Goal: Information Seeking & Learning: Learn about a topic

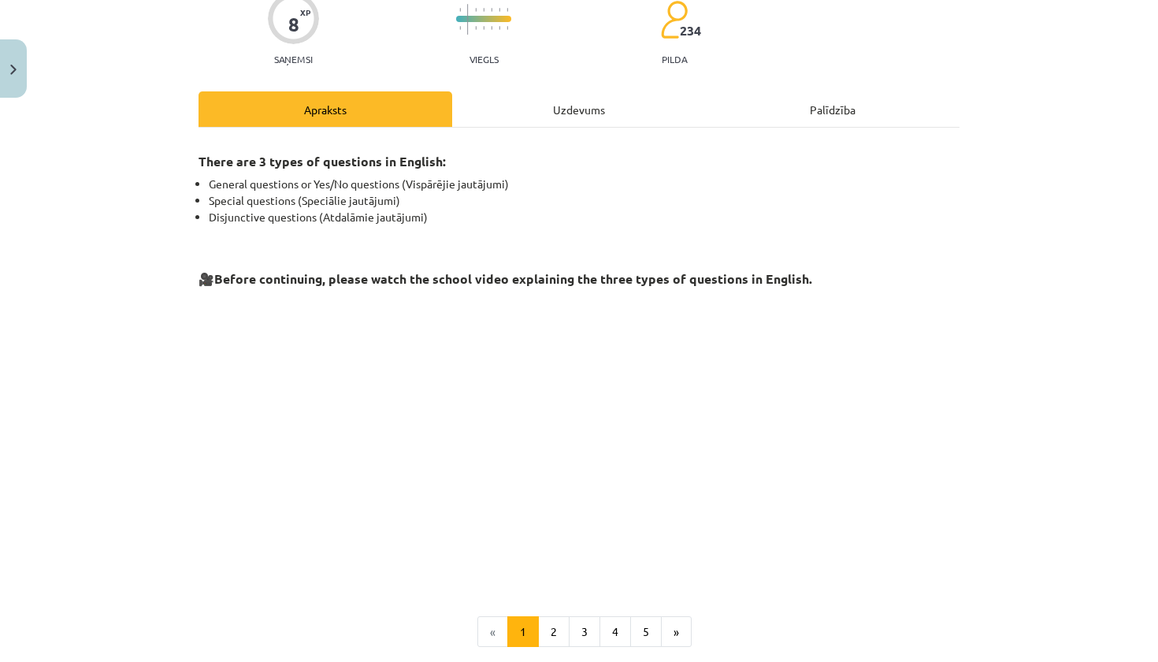
scroll to position [143, 0]
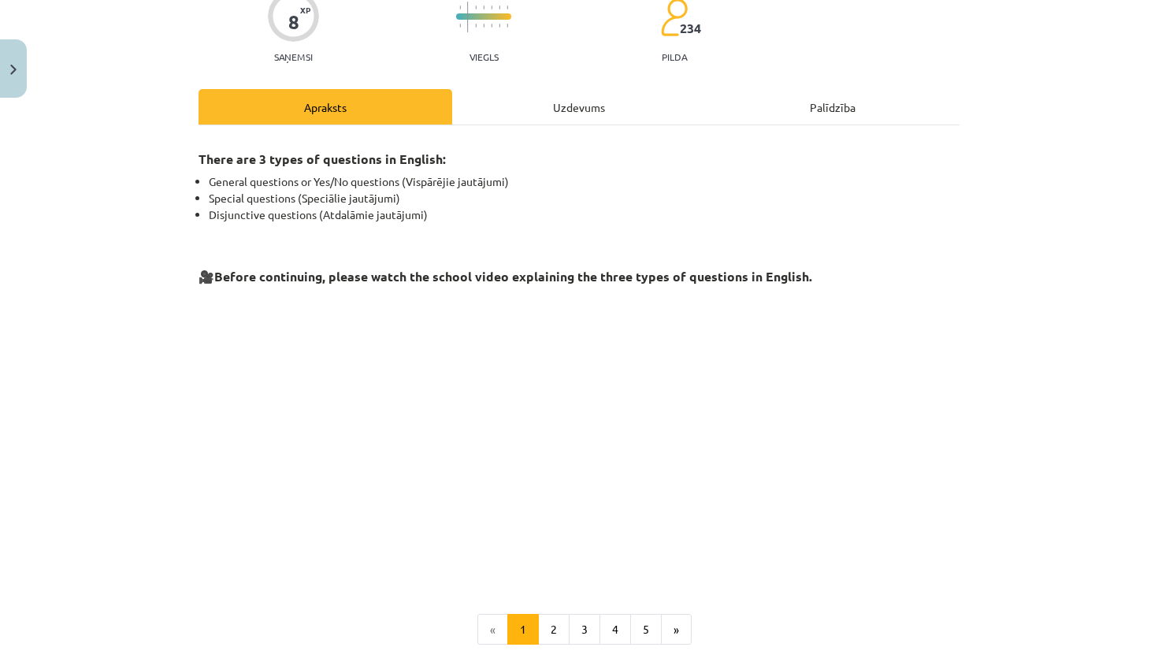
click at [530, 106] on div "Uzdevums" at bounding box center [579, 106] width 254 height 35
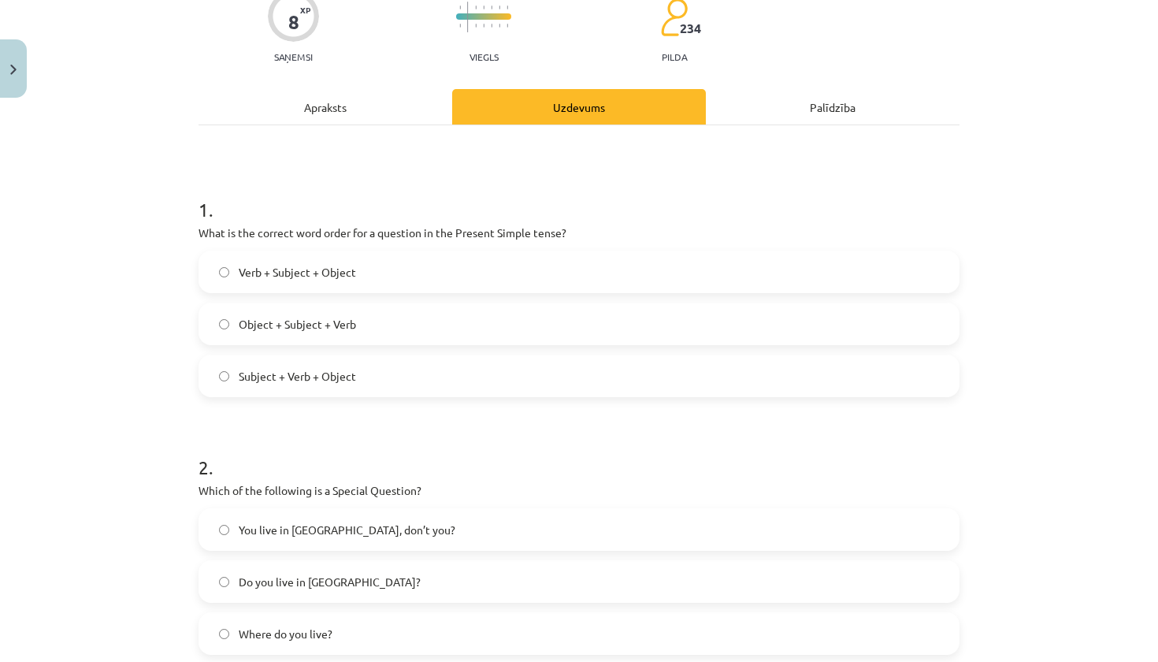
scroll to position [39, 0]
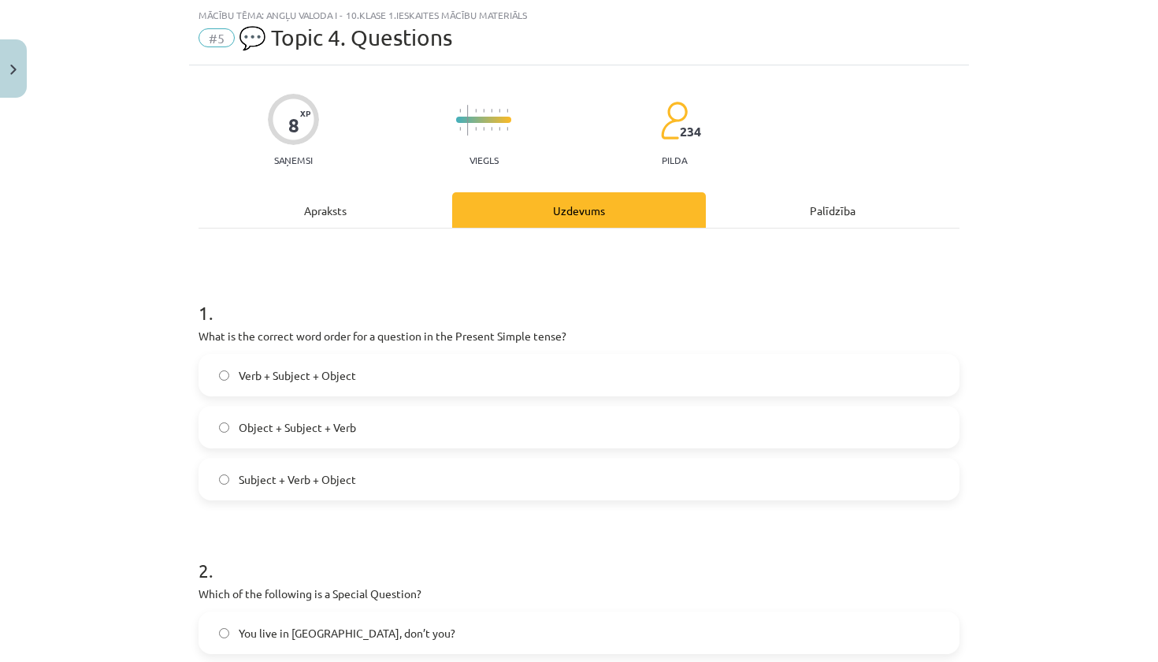
click at [324, 425] on span "Object + Subject + Verb" at bounding box center [297, 427] width 117 height 17
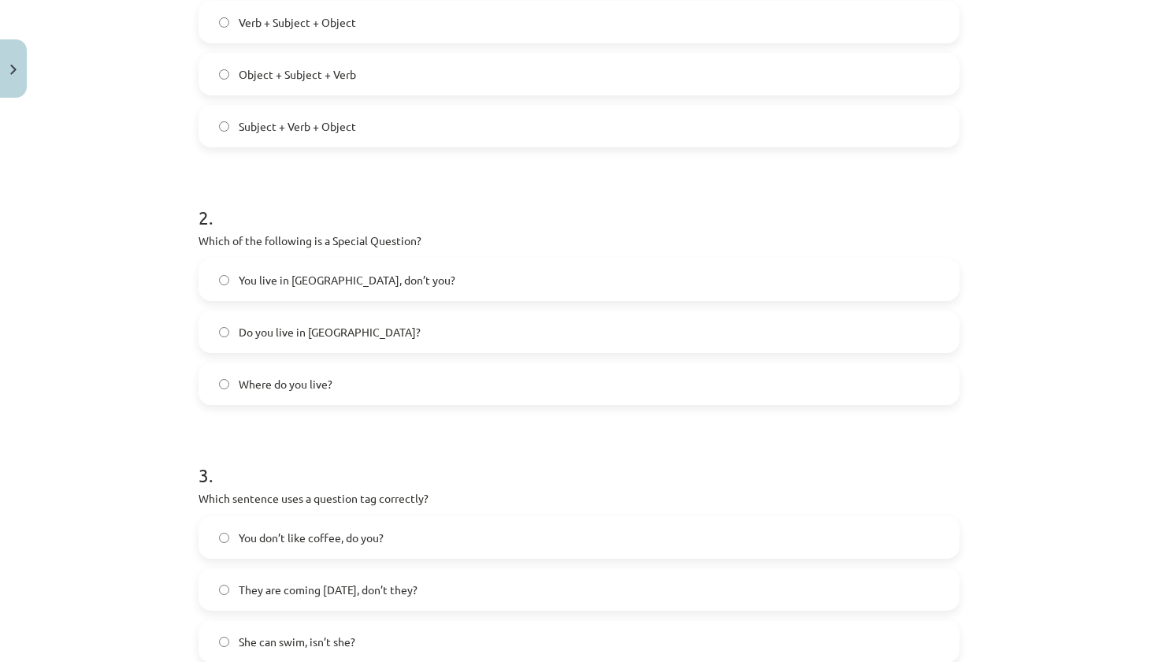
scroll to position [394, 0]
click at [228, 389] on label "Where do you live?" at bounding box center [579, 381] width 758 height 39
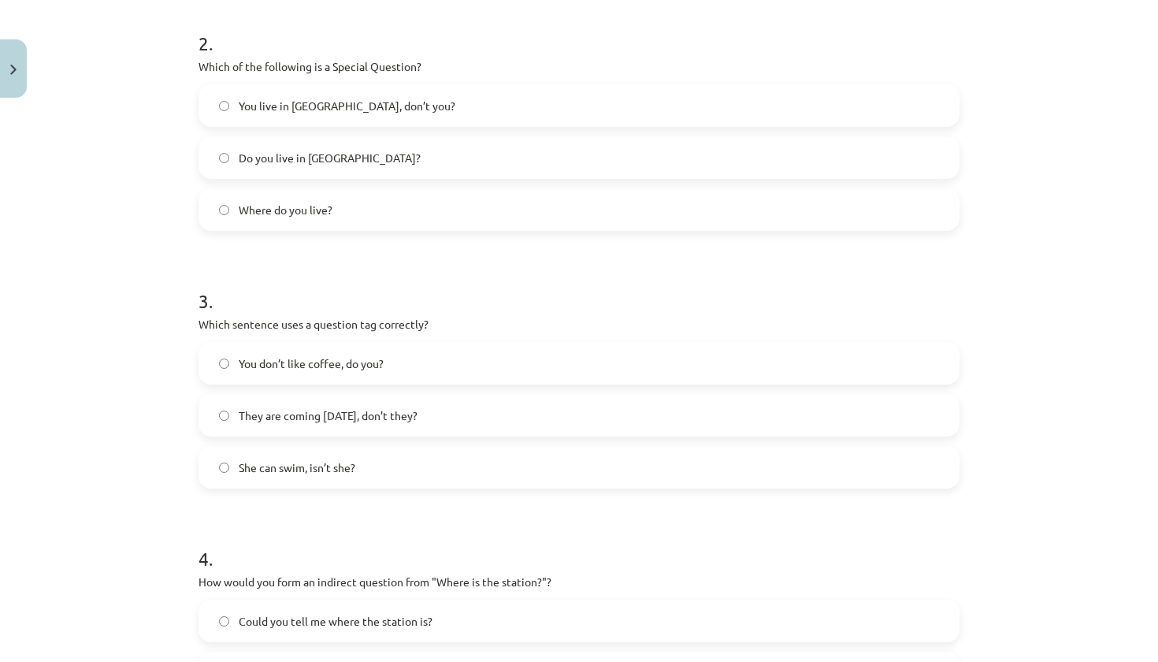
scroll to position [573, 0]
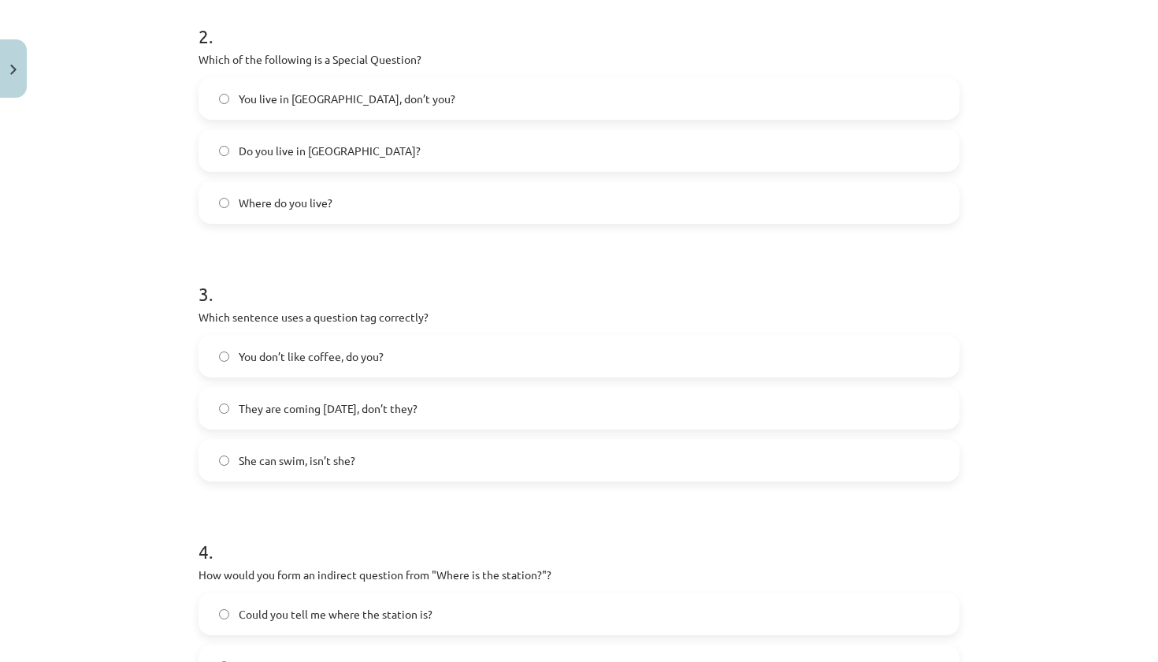
click at [319, 369] on label "You don’t like coffee, do you?" at bounding box center [579, 355] width 758 height 39
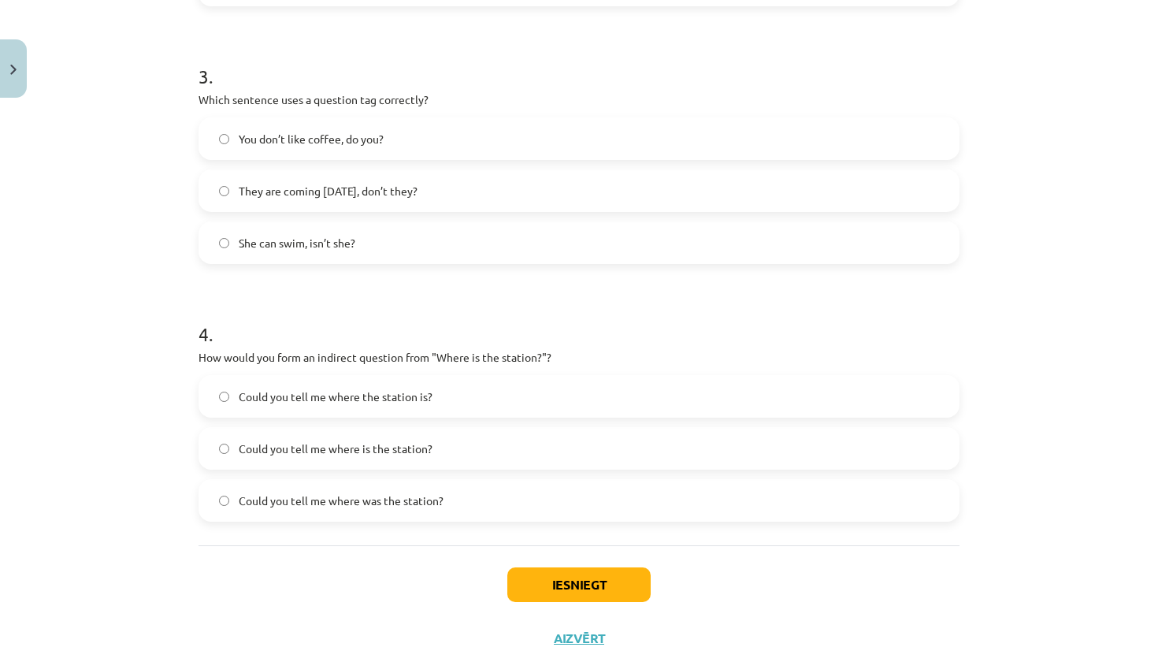
scroll to position [793, 0]
click at [380, 485] on label "Could you tell me where was the station?" at bounding box center [579, 497] width 758 height 39
click at [382, 445] on span "Could you tell me where is the station?" at bounding box center [336, 446] width 194 height 17
click at [569, 585] on button "Iesniegt" at bounding box center [578, 582] width 143 height 35
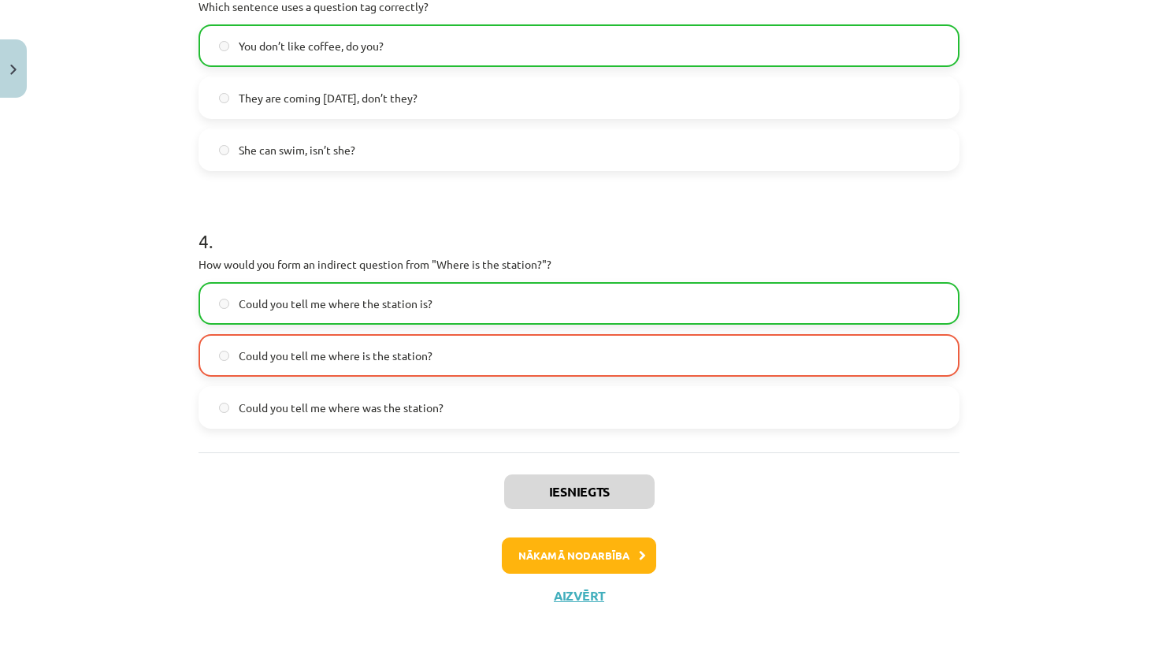
scroll to position [885, 0]
click at [538, 562] on button "Nākamā nodarbība" at bounding box center [579, 555] width 154 height 36
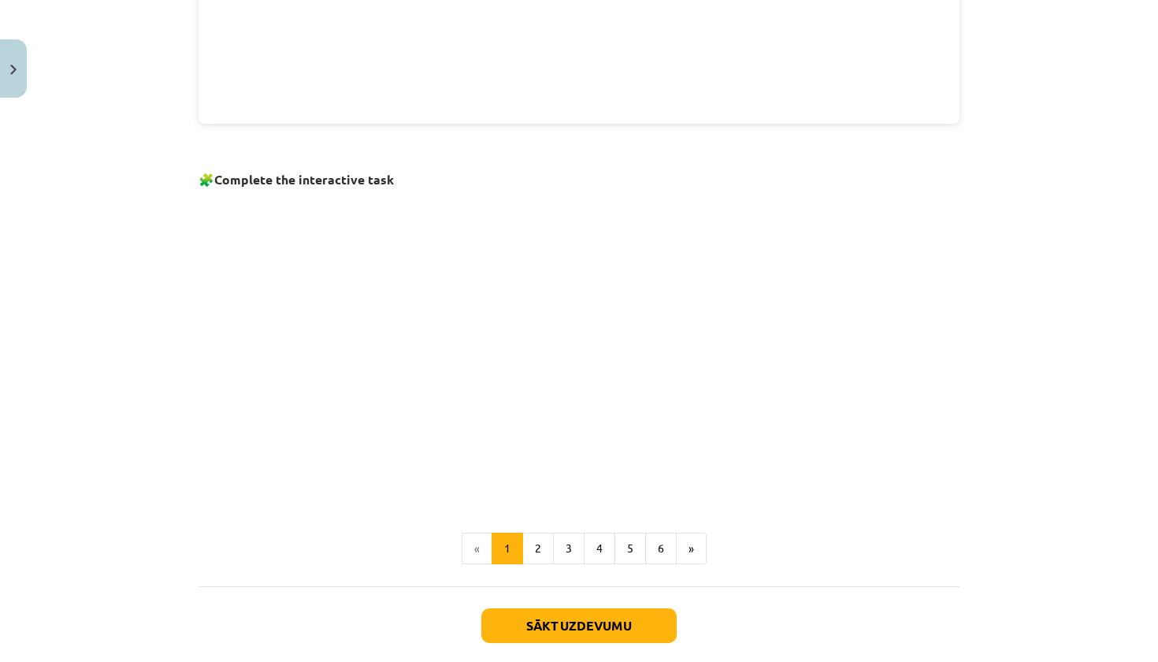
scroll to position [910, 0]
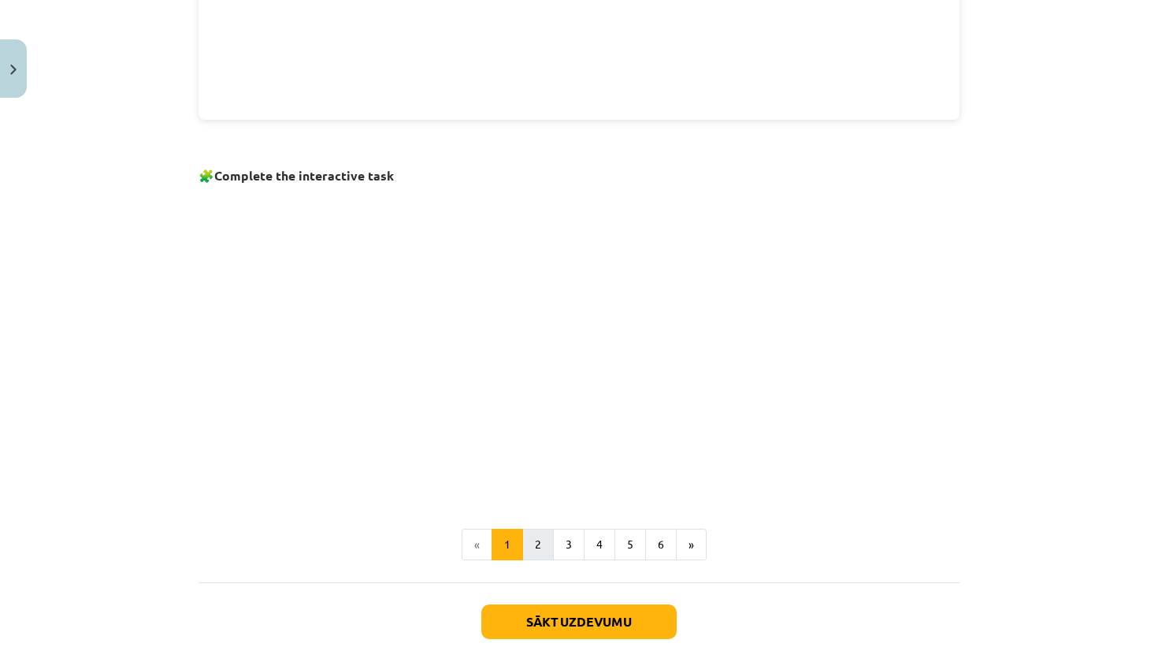
click at [538, 546] on button "2" at bounding box center [538, 544] width 32 height 32
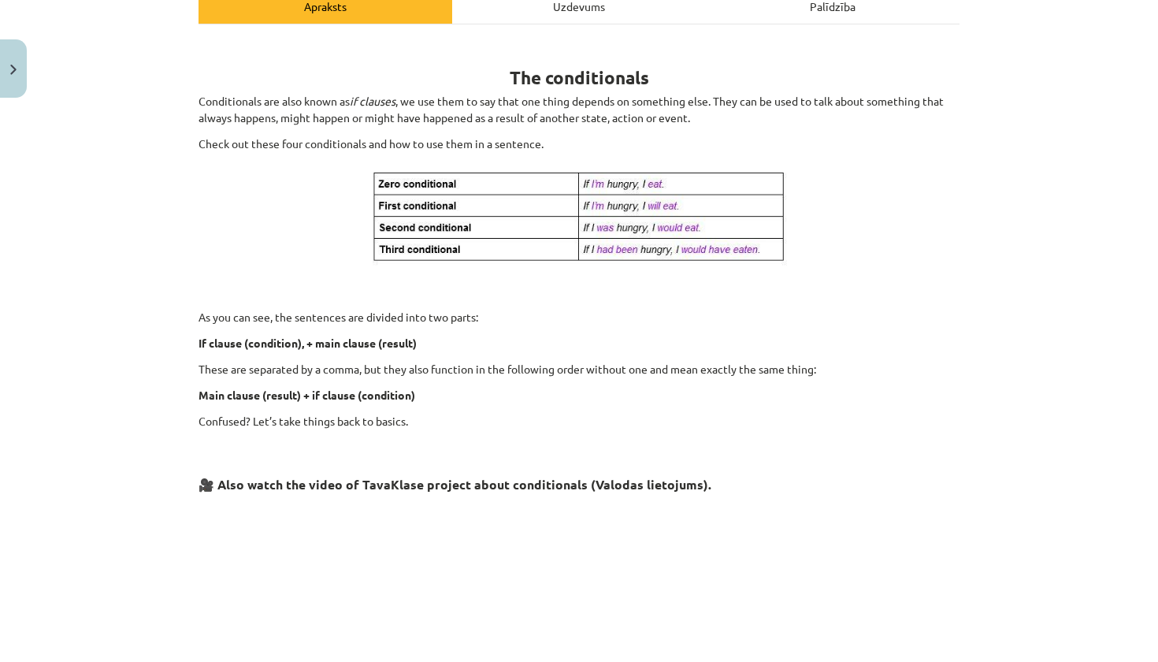
scroll to position [240, 0]
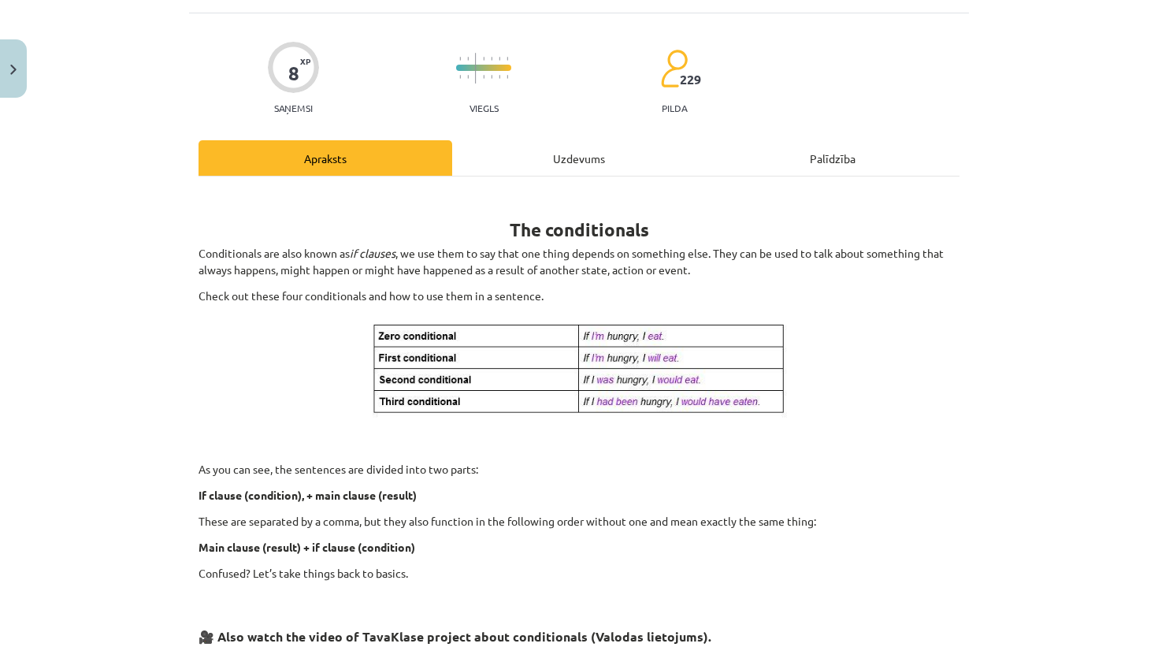
click at [549, 158] on div "Uzdevums" at bounding box center [579, 157] width 254 height 35
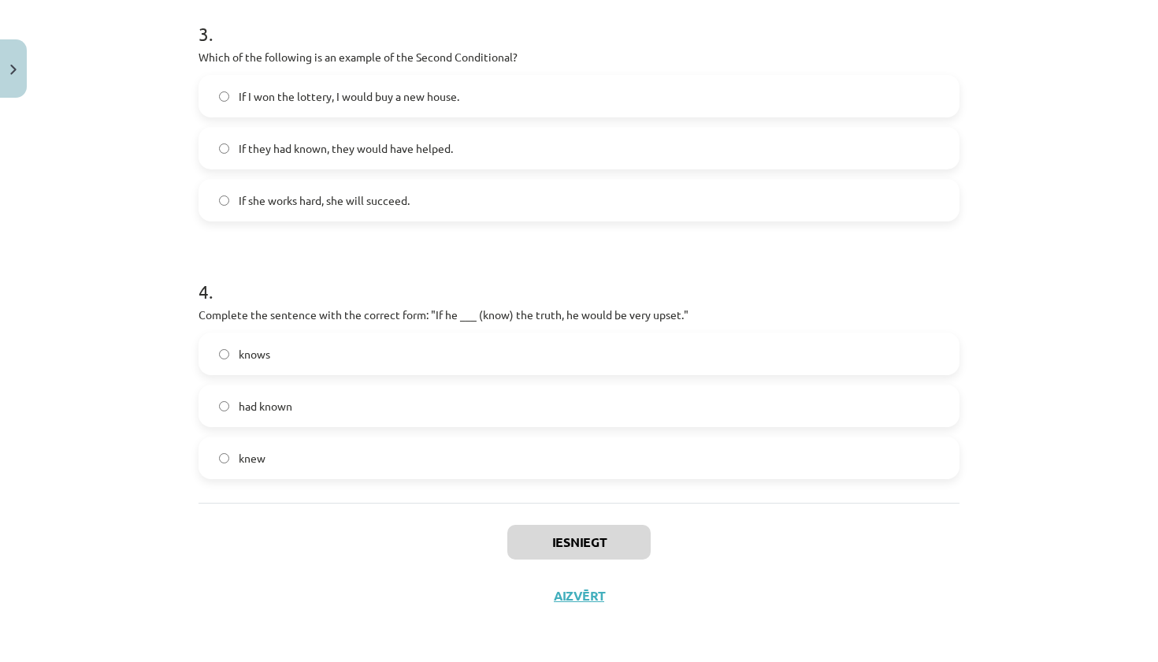
scroll to position [835, 0]
click at [573, 591] on button "Aizvērt" at bounding box center [579, 596] width 60 height 16
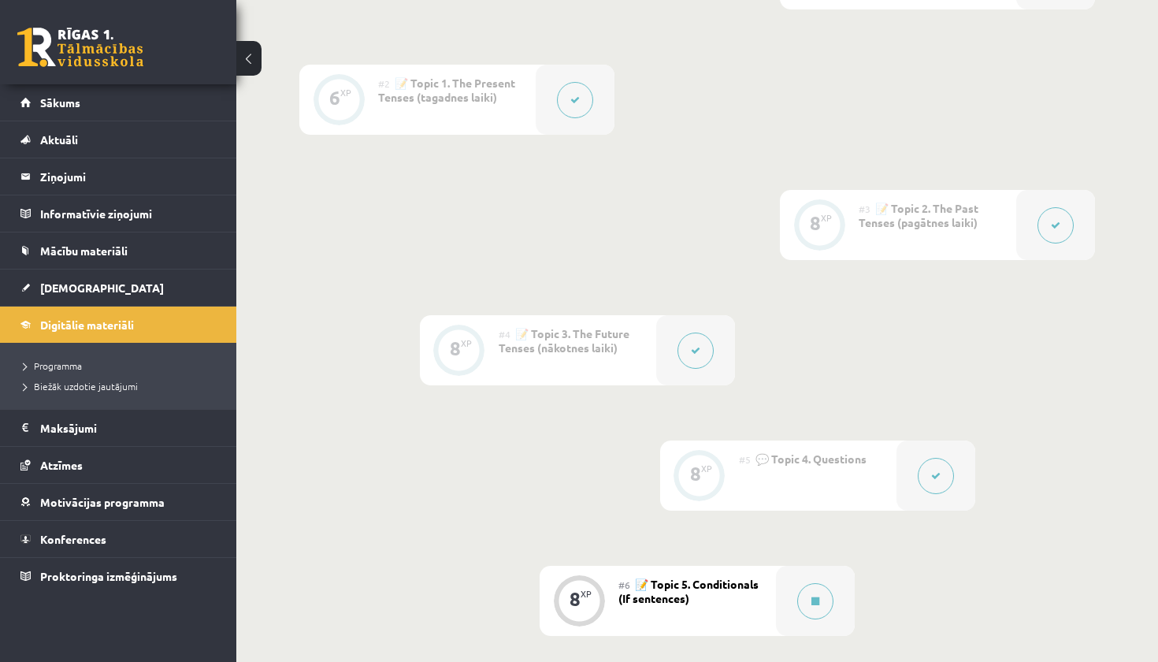
scroll to position [605, 0]
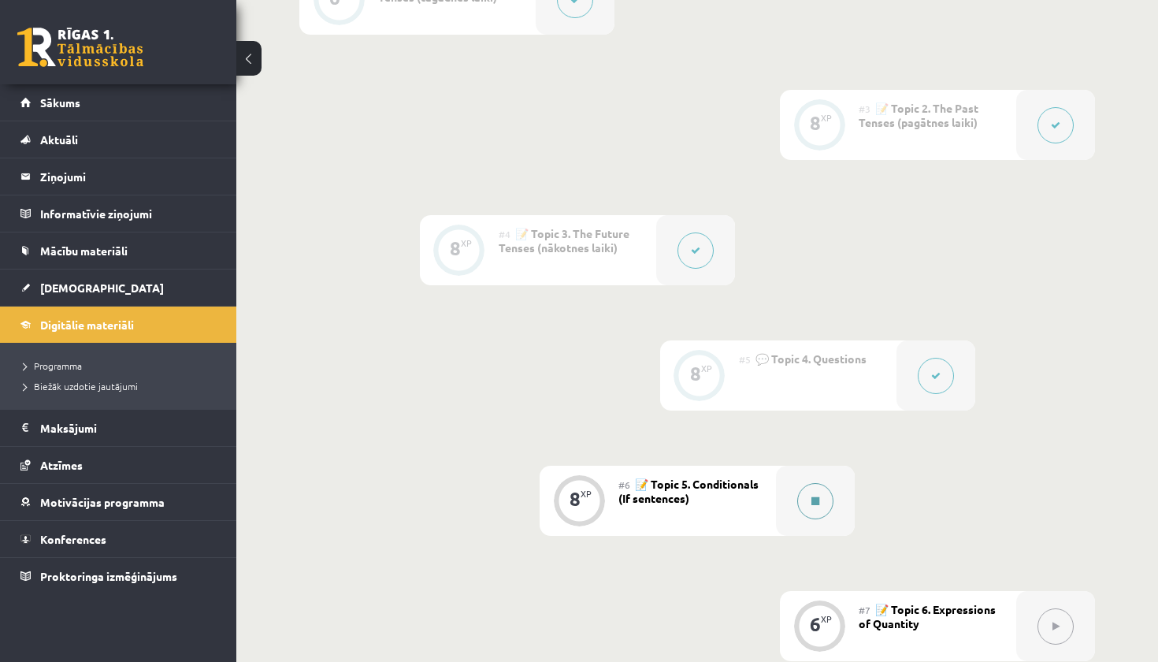
click at [804, 502] on button at bounding box center [815, 501] width 36 height 36
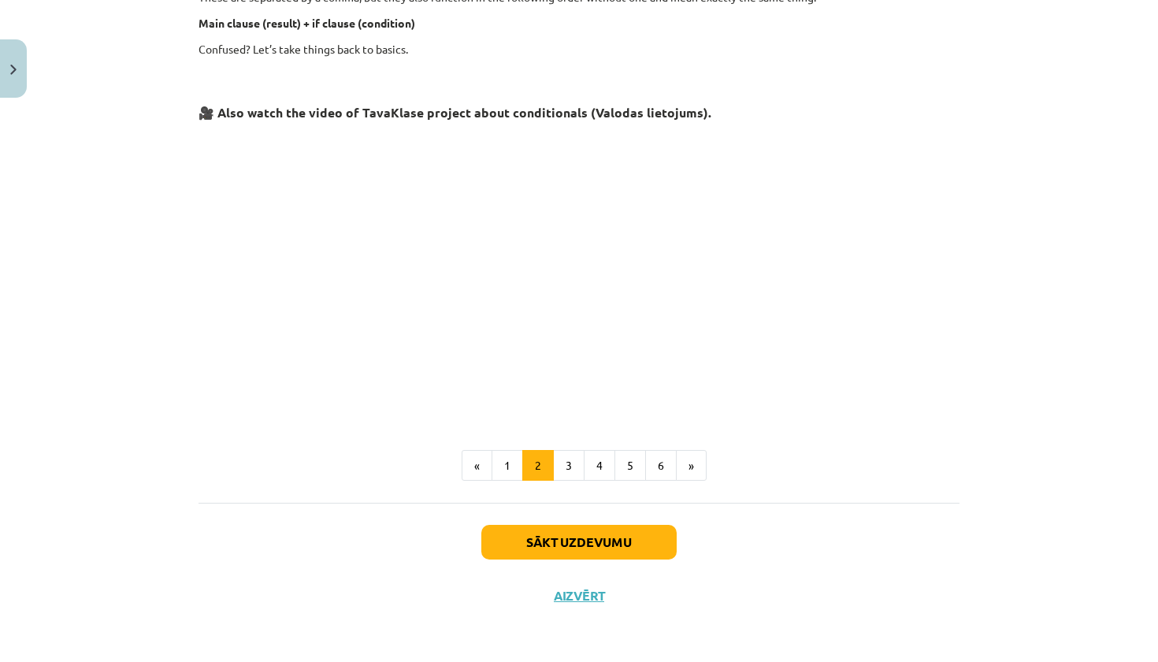
scroll to position [611, 0]
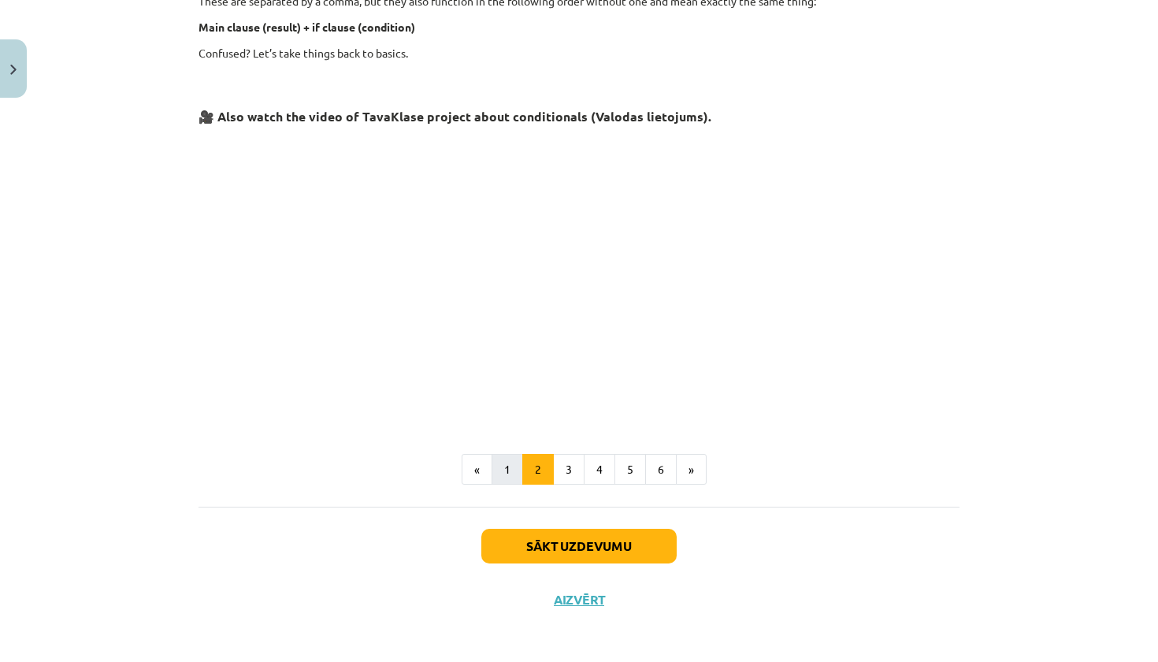
click at [514, 466] on button "1" at bounding box center [507, 470] width 32 height 32
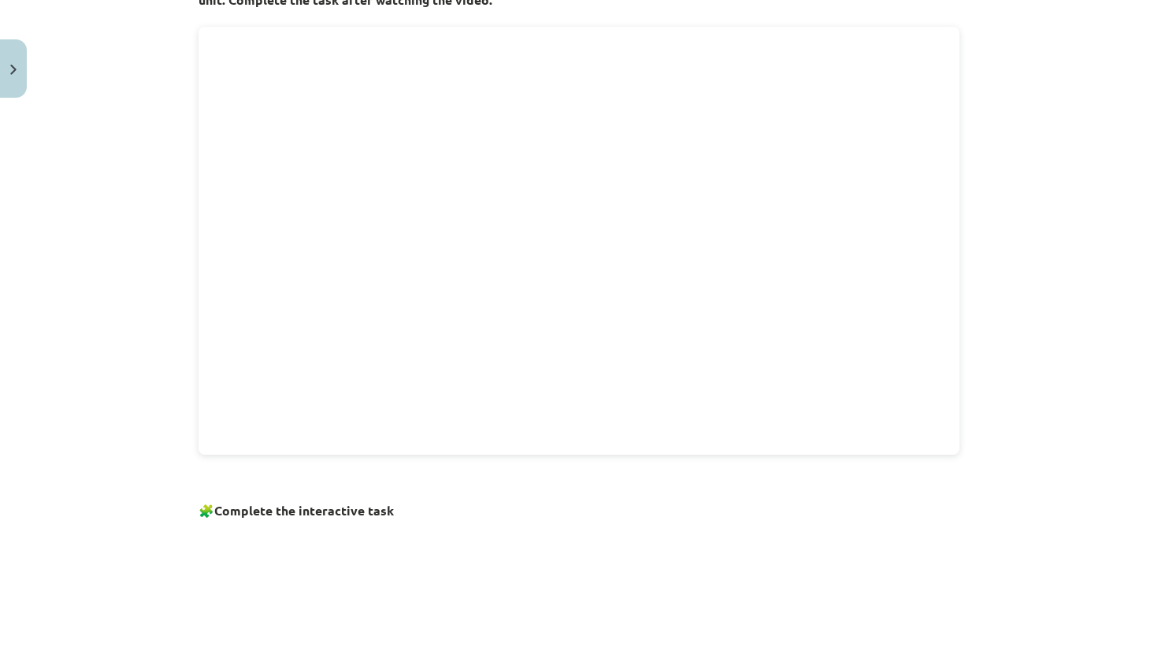
scroll to position [573, 0]
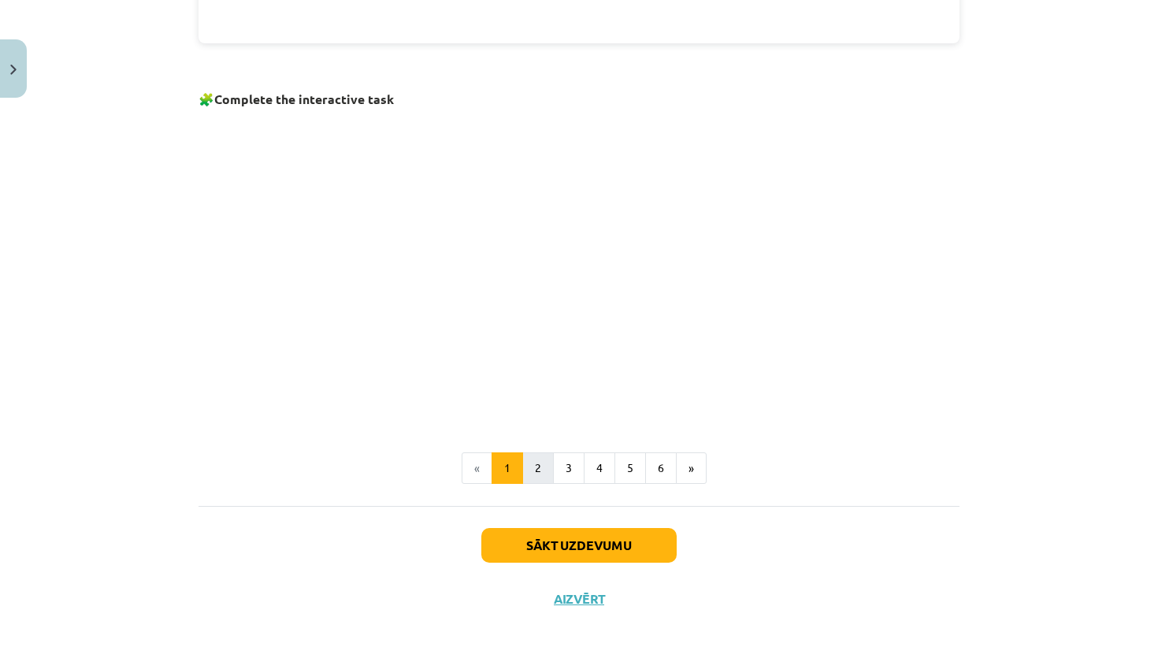
click at [541, 461] on button "2" at bounding box center [538, 468] width 32 height 32
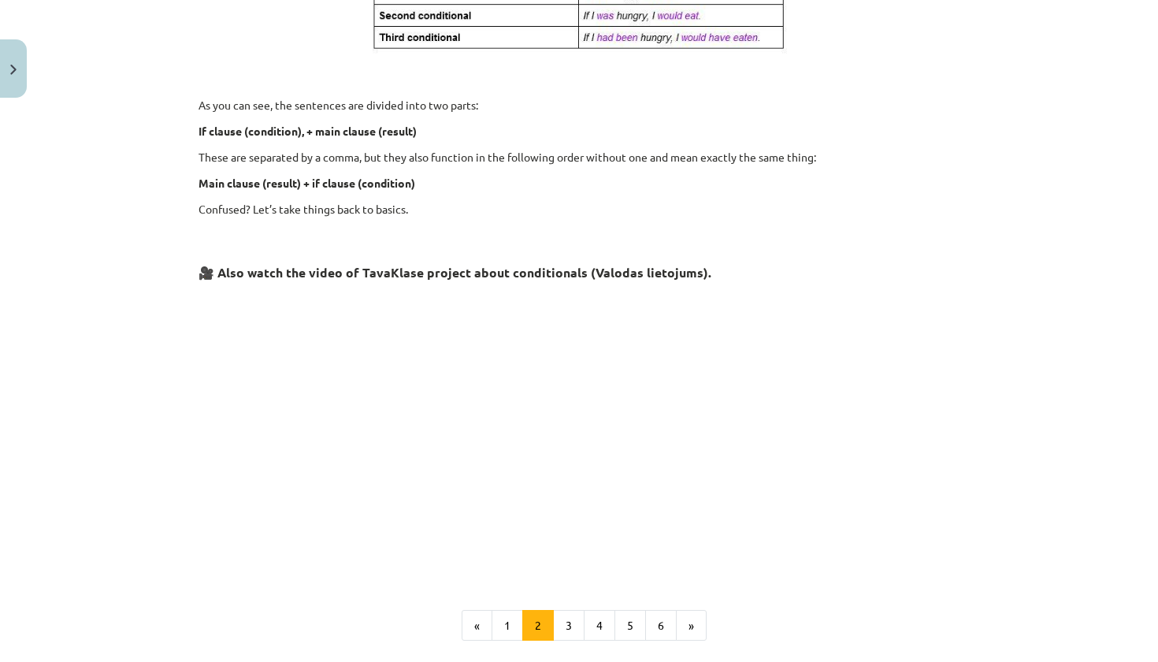
scroll to position [463, 0]
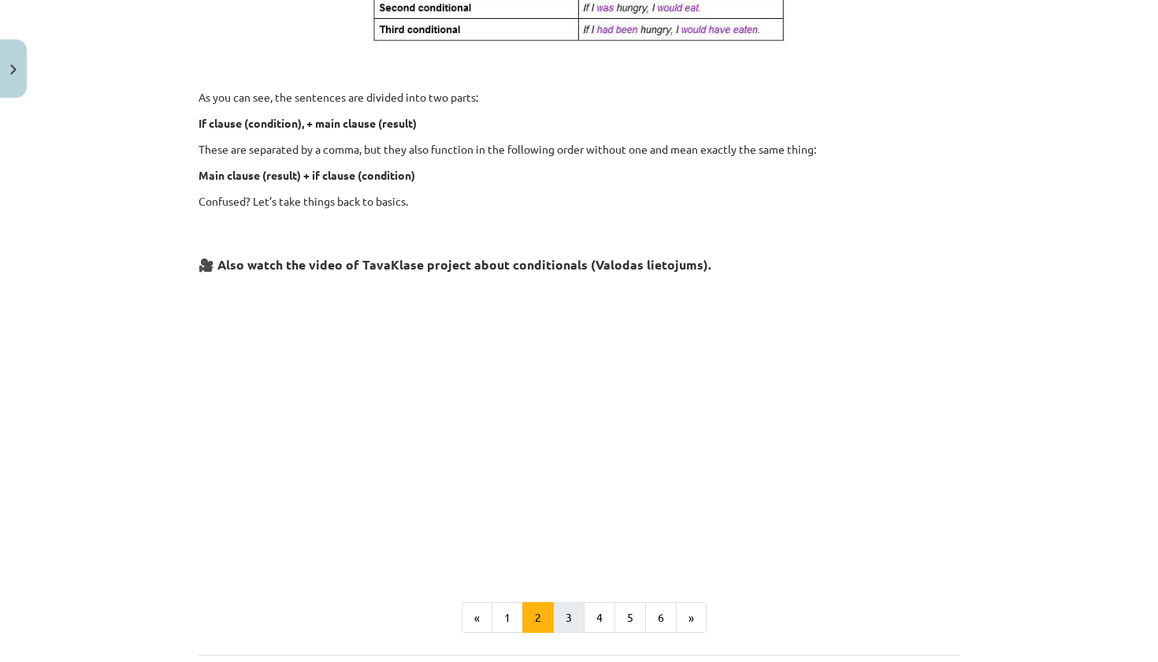
click at [565, 616] on button "3" at bounding box center [569, 618] width 32 height 32
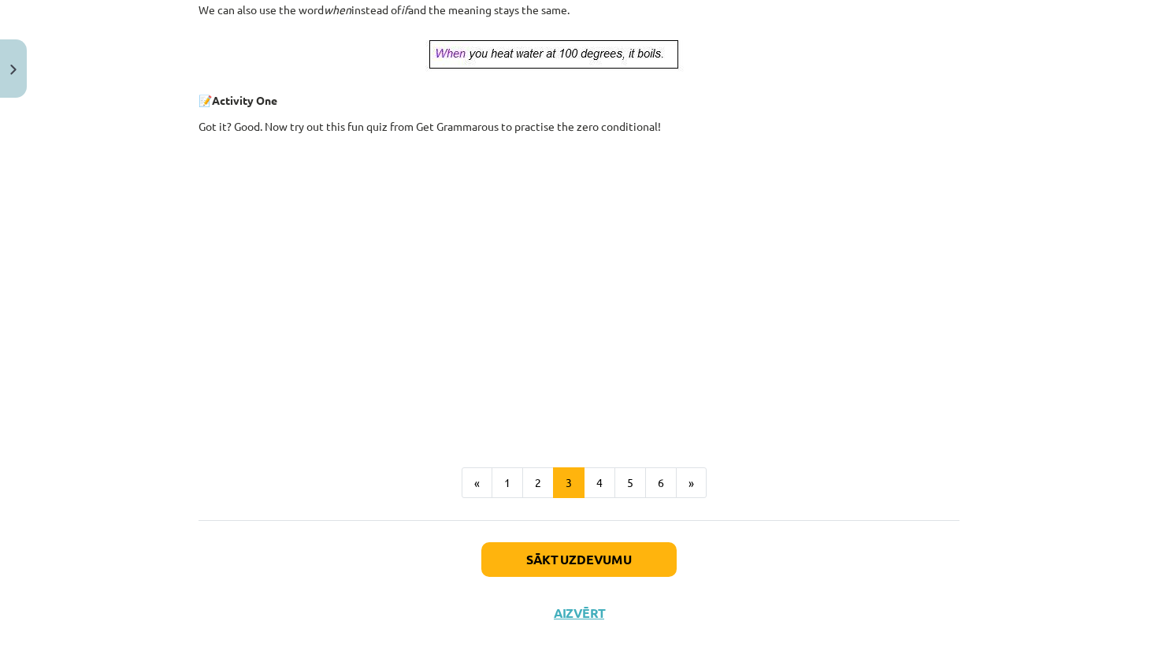
scroll to position [619, 0]
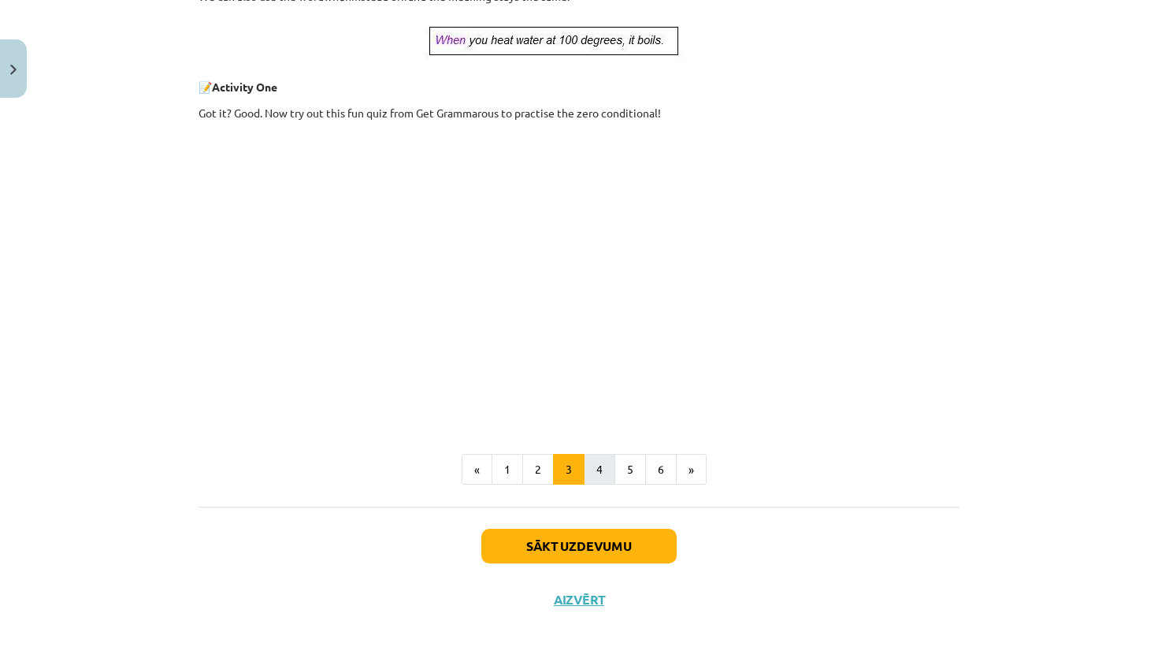
click at [600, 465] on button "4" at bounding box center [600, 470] width 32 height 32
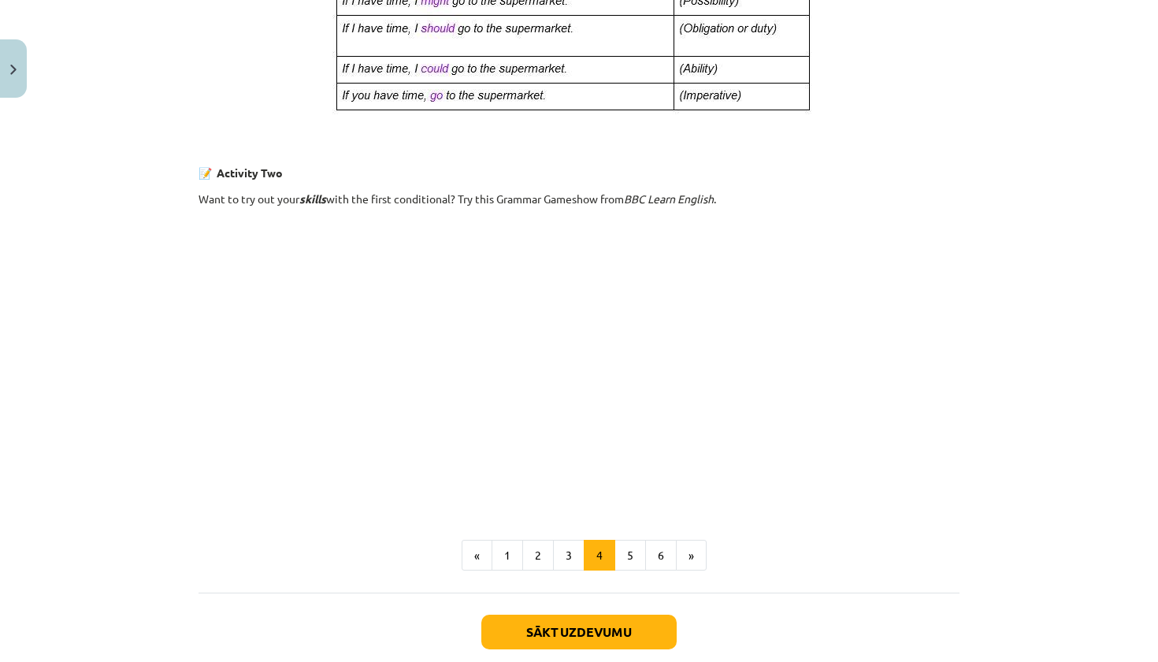
scroll to position [884, 0]
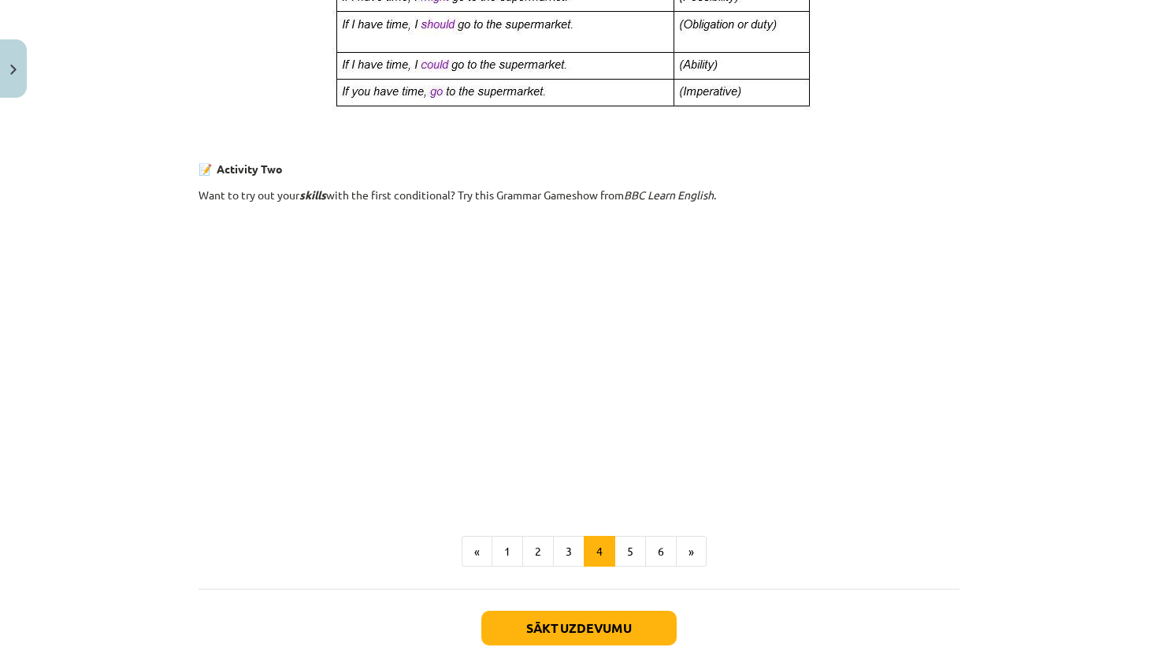
click at [877, 120] on p at bounding box center [578, 42] width 761 height 166
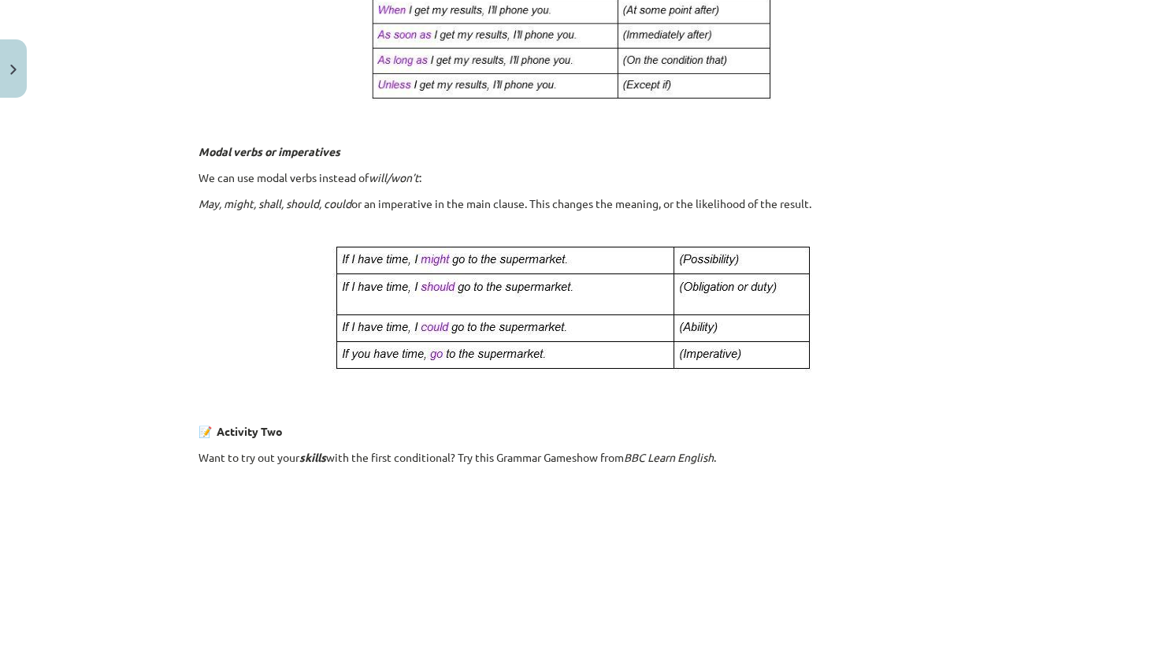
scroll to position [614, 0]
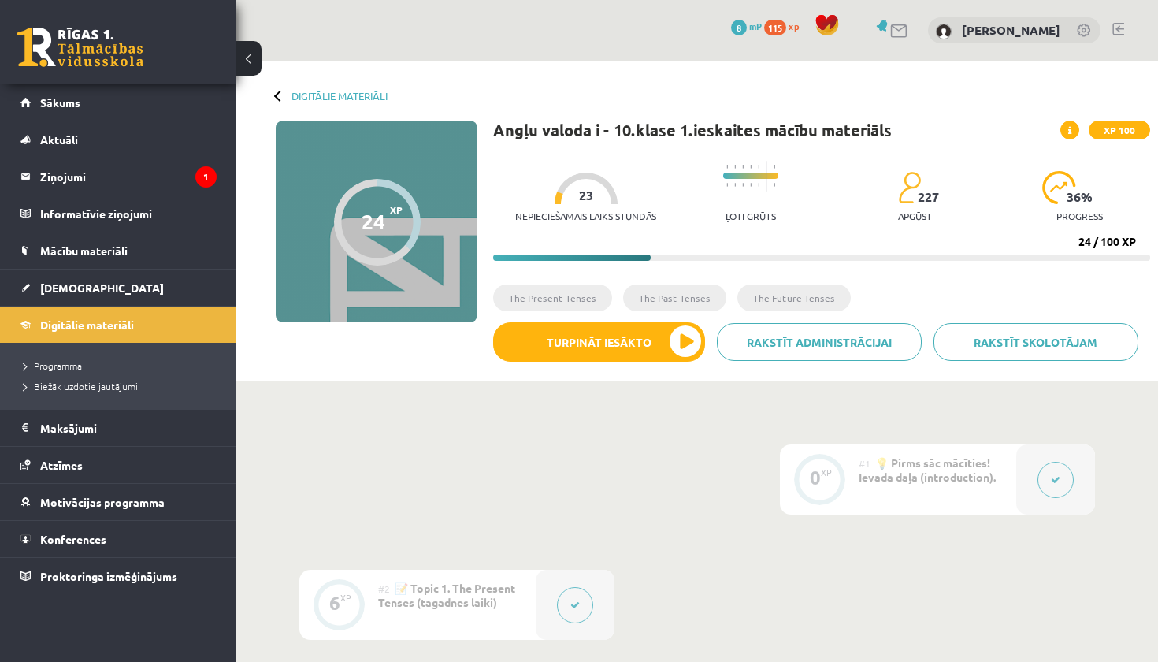
scroll to position [605, 0]
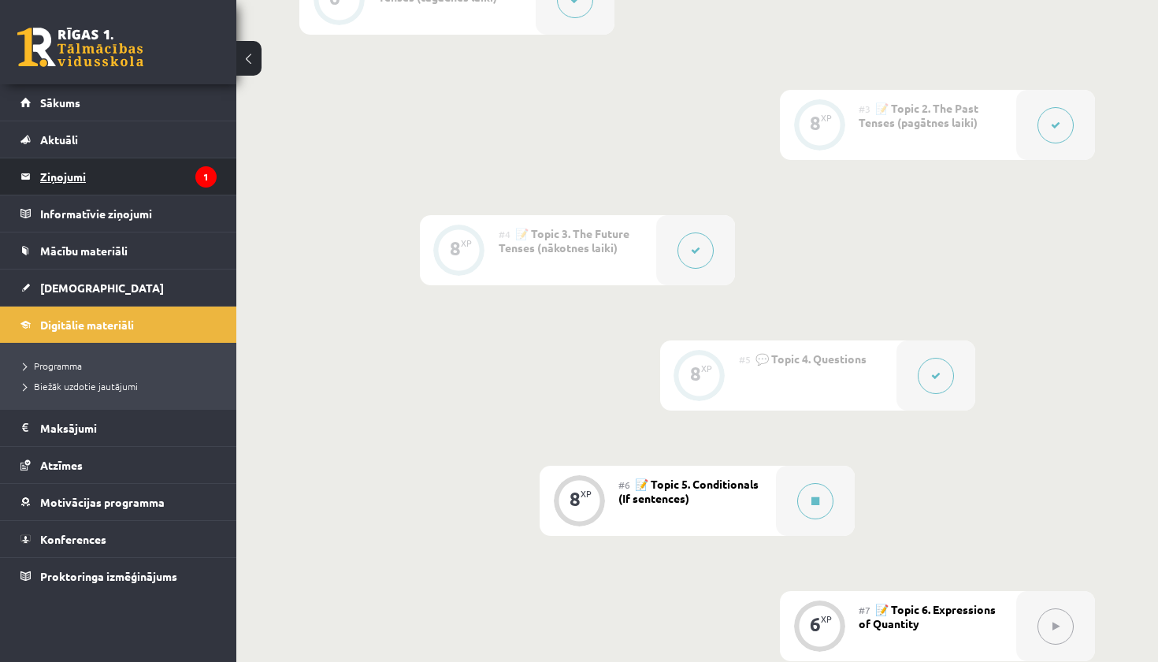
click at [121, 178] on legend "Ziņojumi 1" at bounding box center [128, 176] width 176 height 36
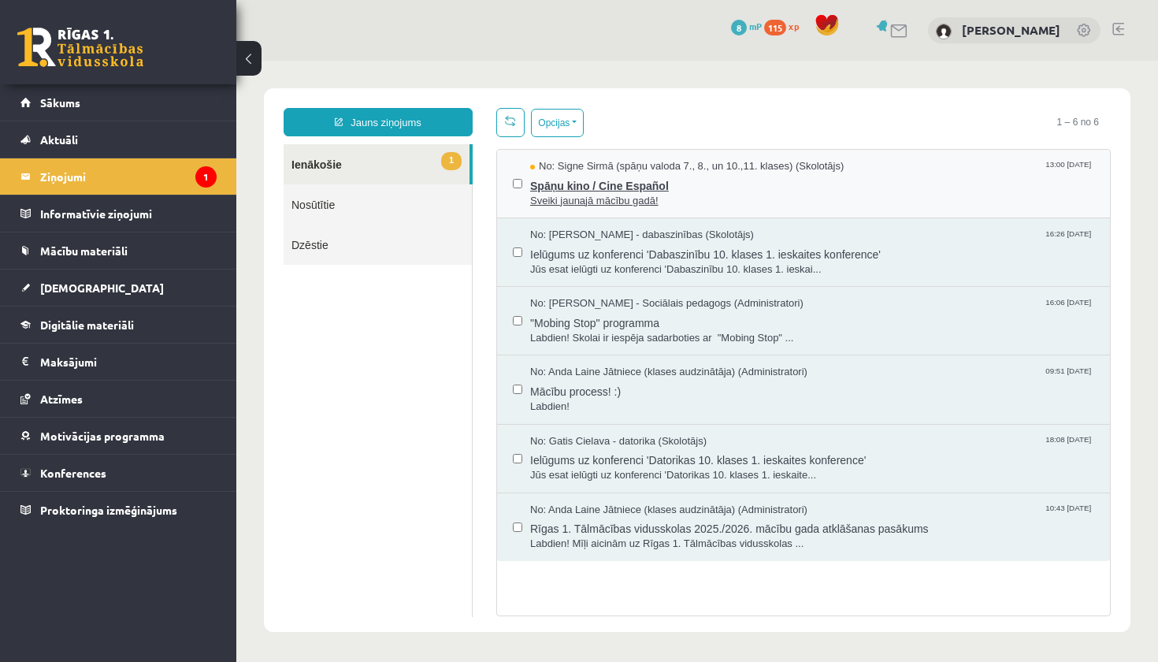
click at [606, 186] on span "Spāņu kino / Cine Español" at bounding box center [812, 184] width 564 height 20
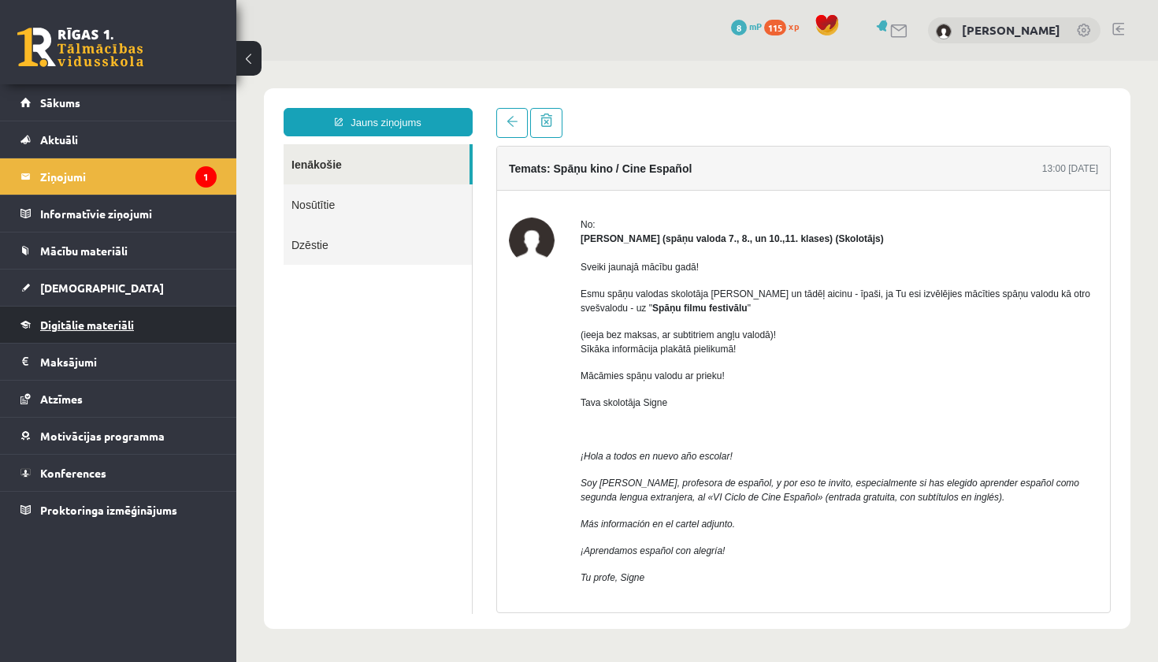
click at [87, 318] on span "Digitālie materiāli" at bounding box center [87, 324] width 94 height 14
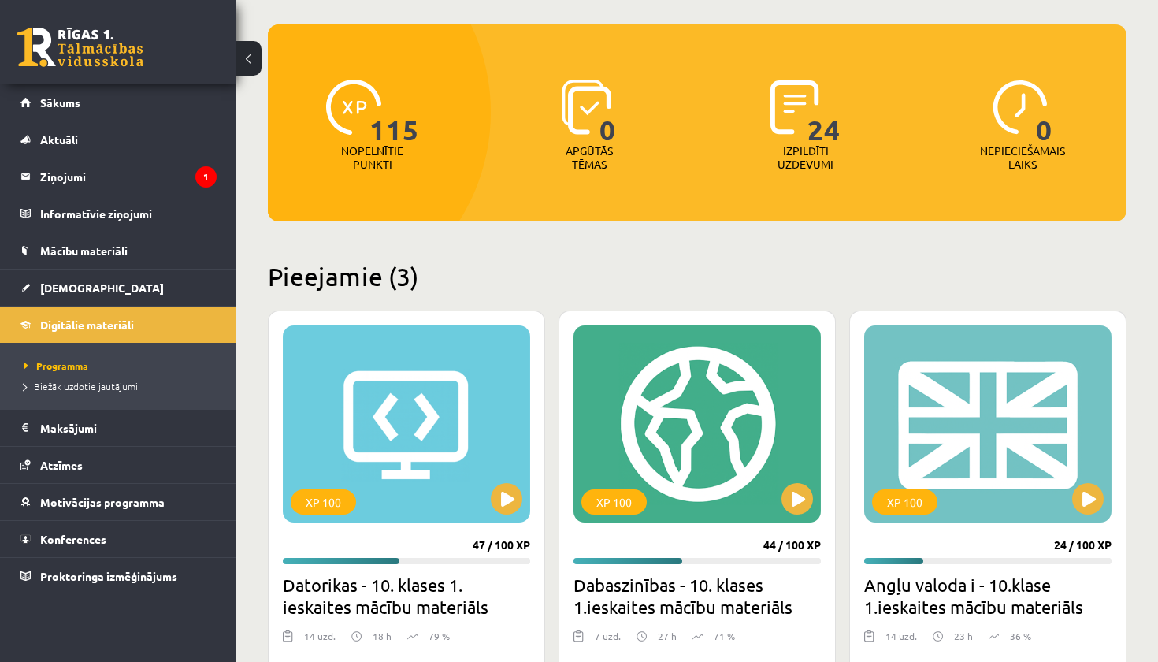
scroll to position [195, 0]
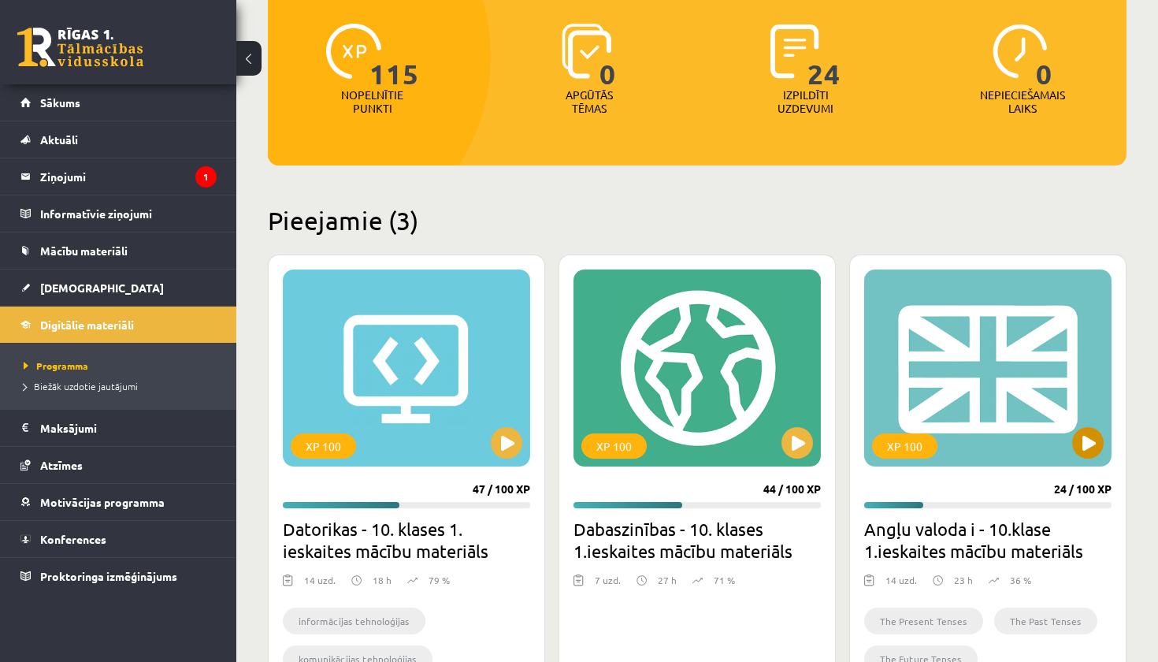
click at [1094, 442] on button at bounding box center [1088, 443] width 32 height 32
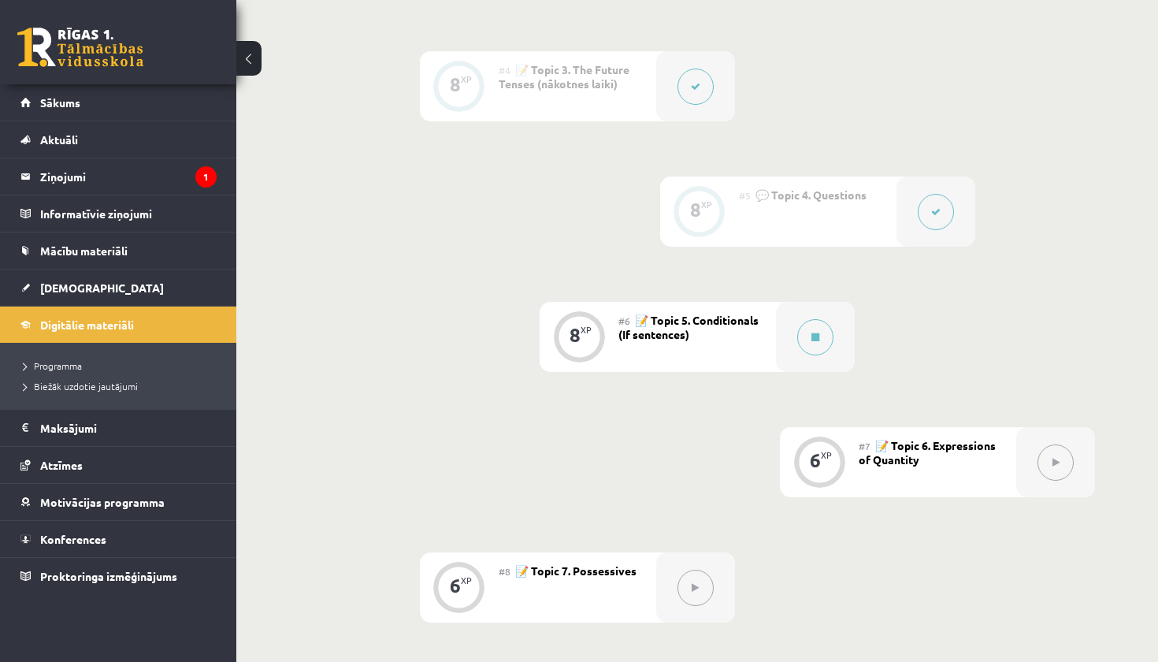
scroll to position [739, 0]
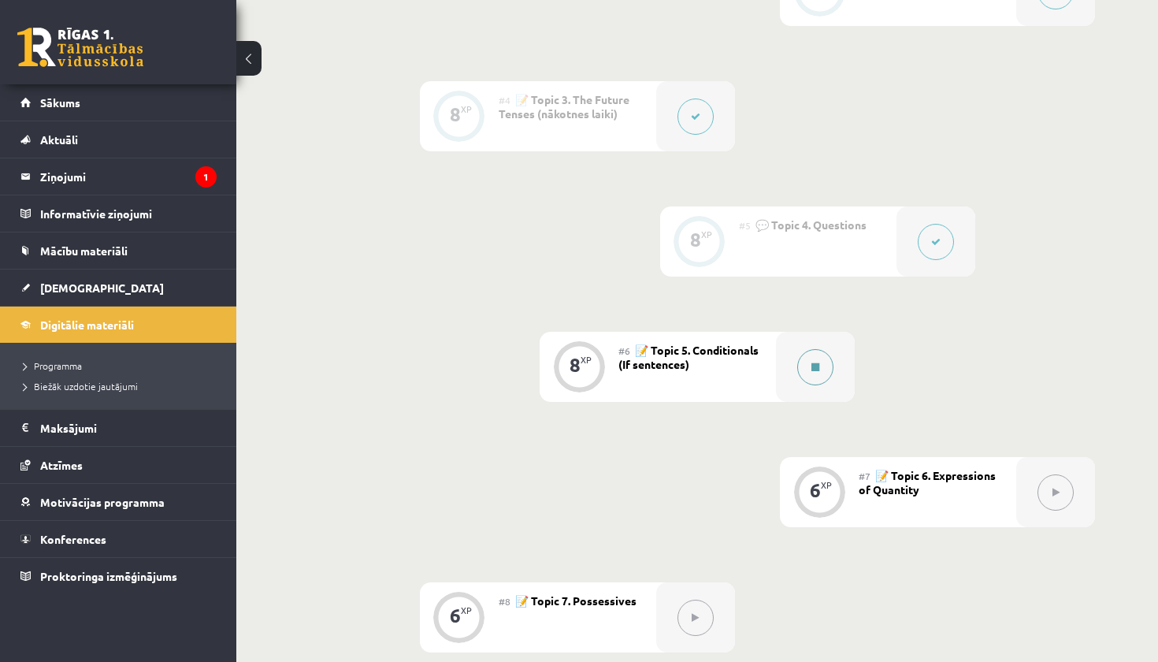
click at [814, 366] on icon at bounding box center [815, 366] width 8 height 9
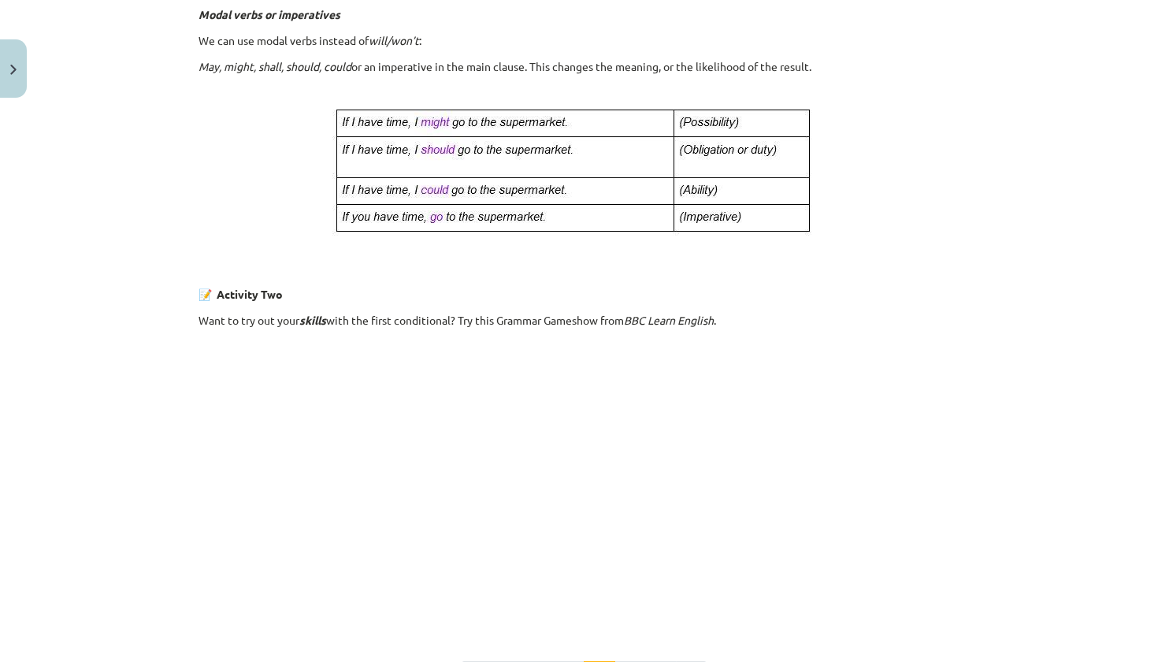
scroll to position [758, 0]
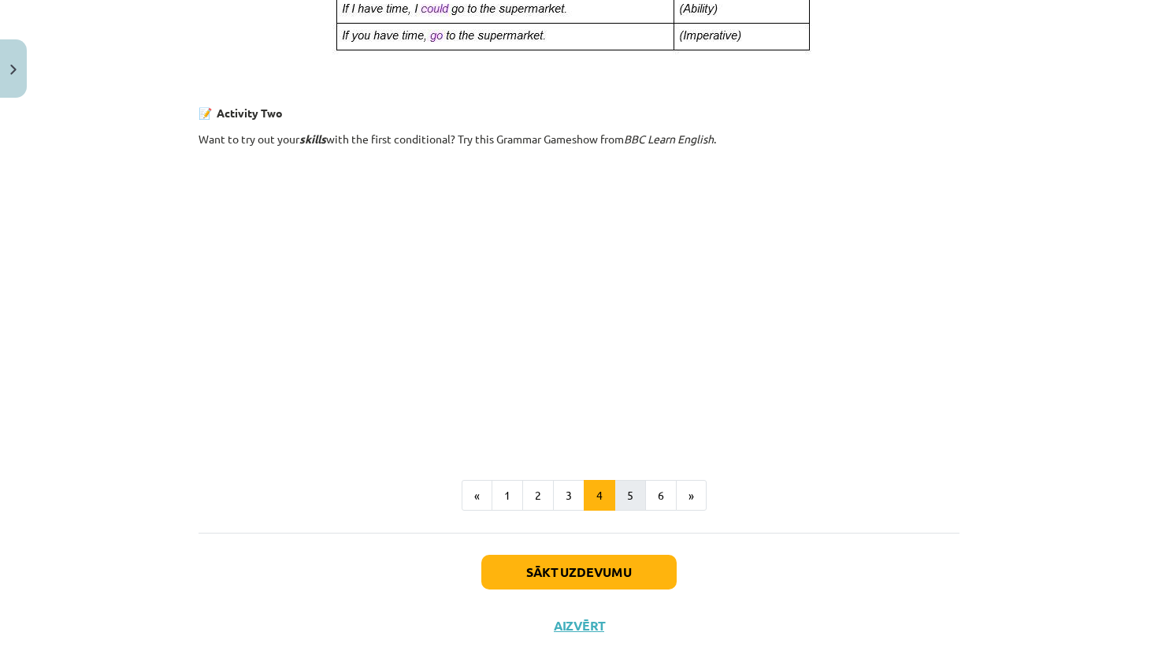
click at [634, 498] on button "5" at bounding box center [630, 496] width 32 height 32
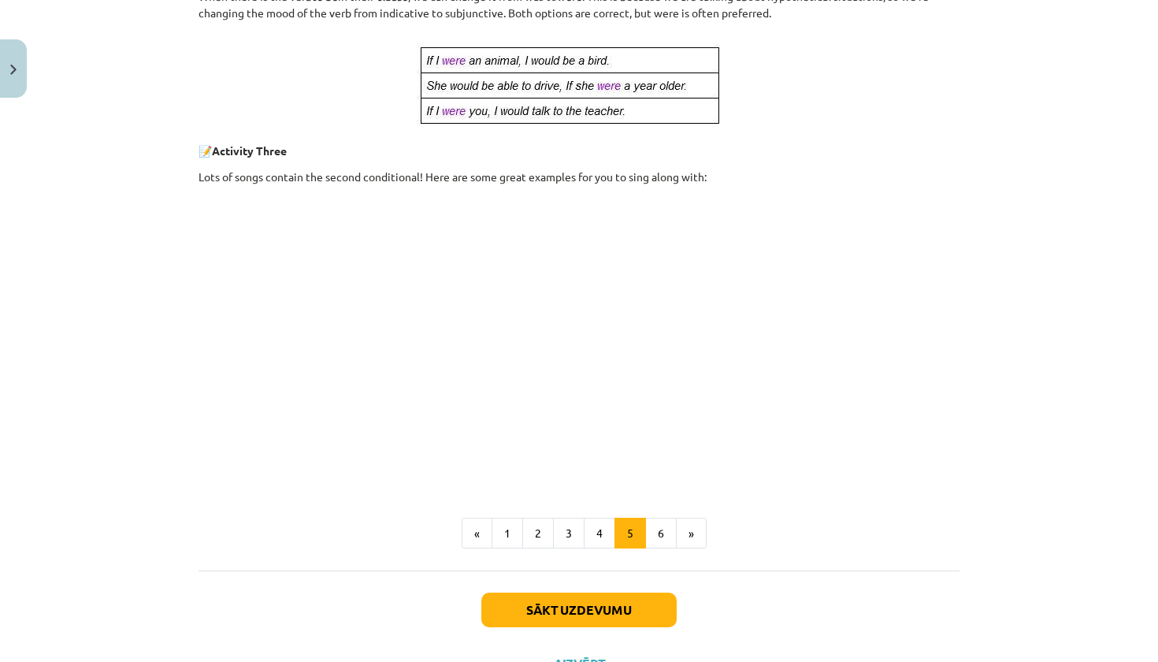
scroll to position [718, 0]
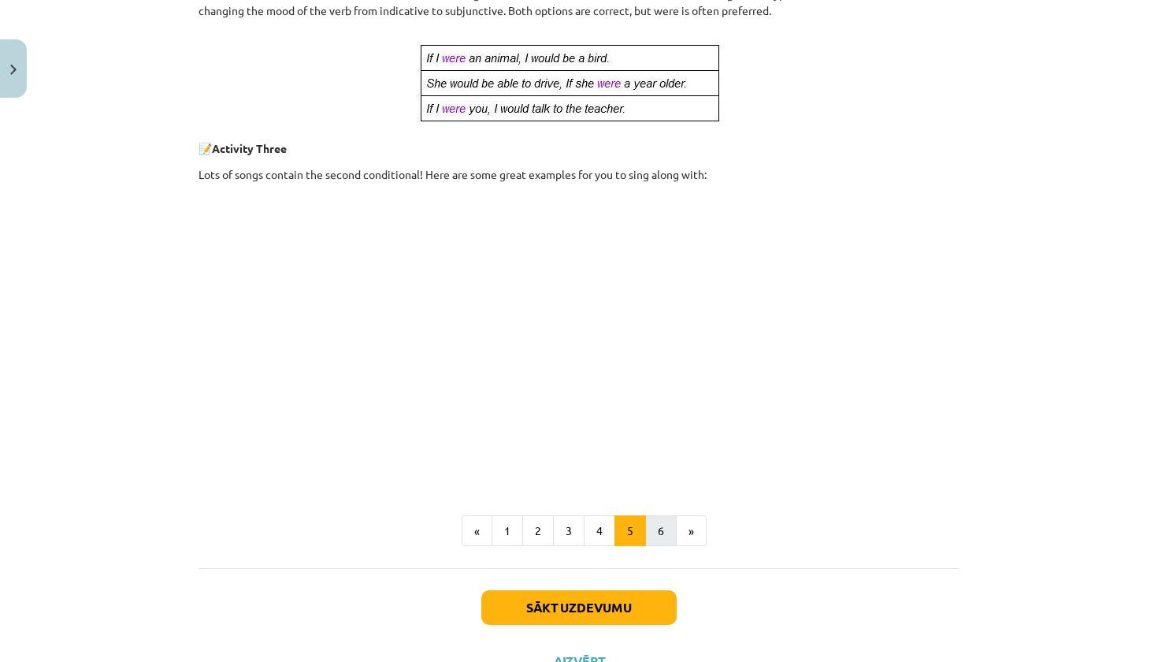
click at [665, 533] on button "6" at bounding box center [661, 531] width 32 height 32
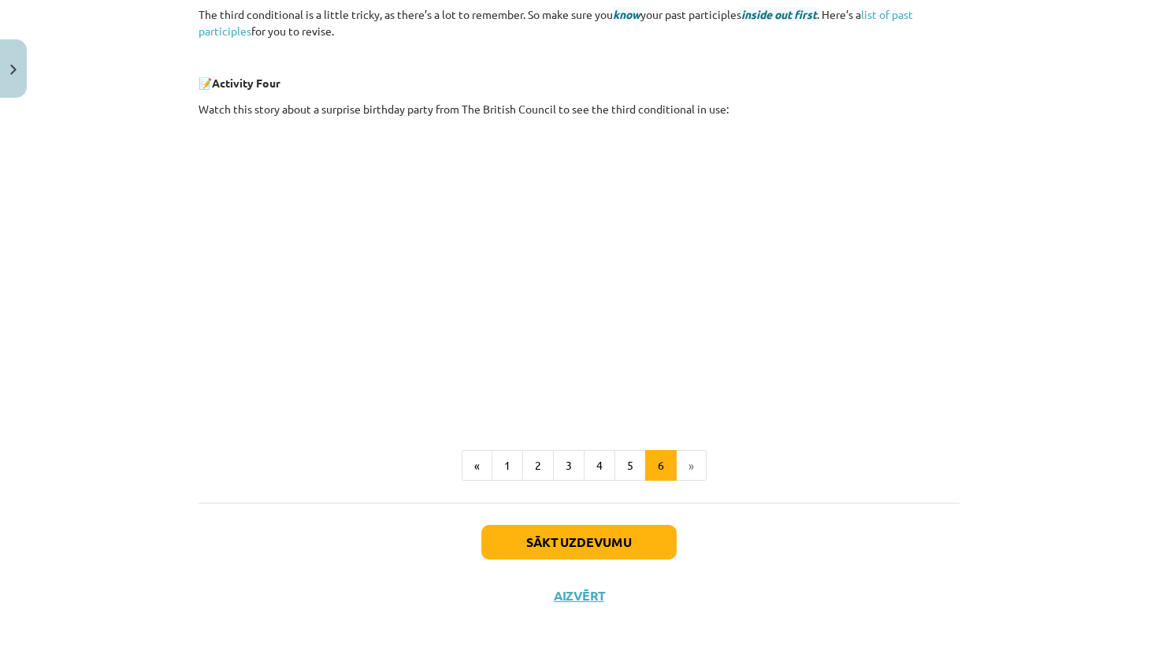
scroll to position [573, 0]
click at [577, 544] on button "Sākt uzdevumu" at bounding box center [578, 542] width 195 height 35
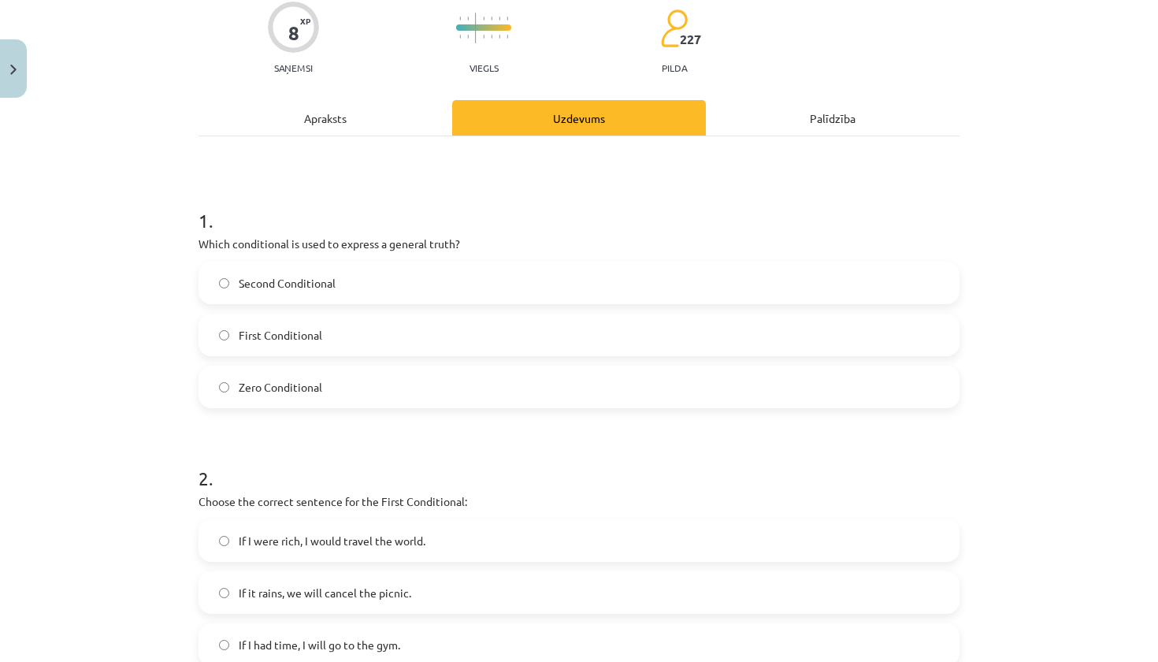
scroll to position [39, 0]
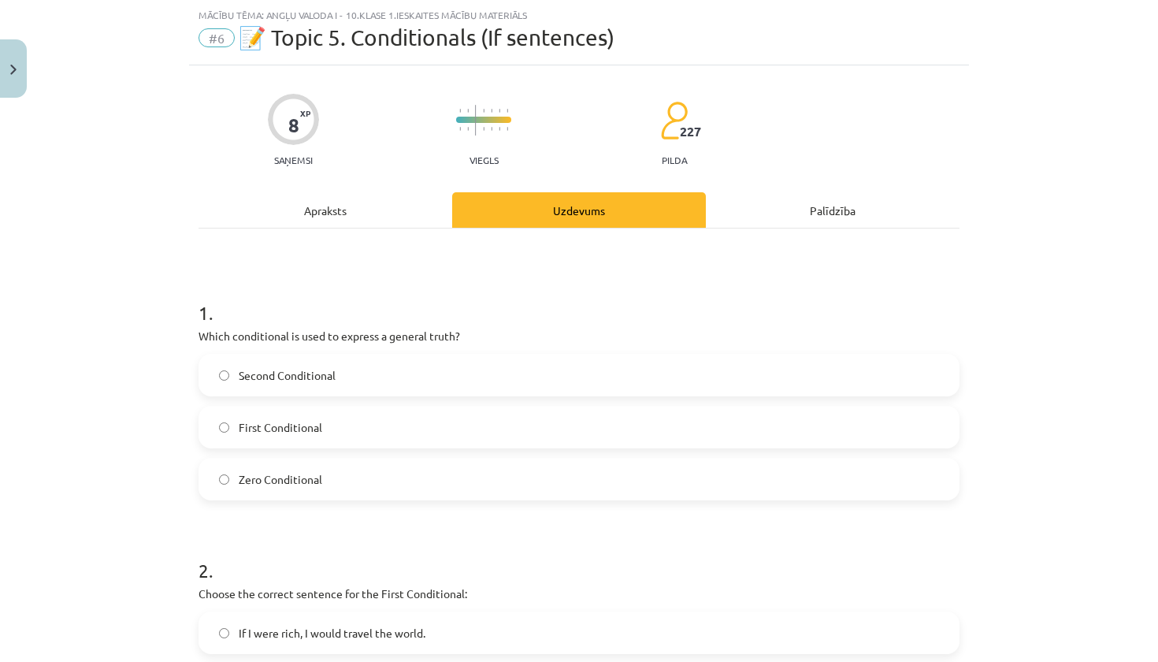
click at [516, 493] on label "Zero Conditional" at bounding box center [579, 478] width 758 height 39
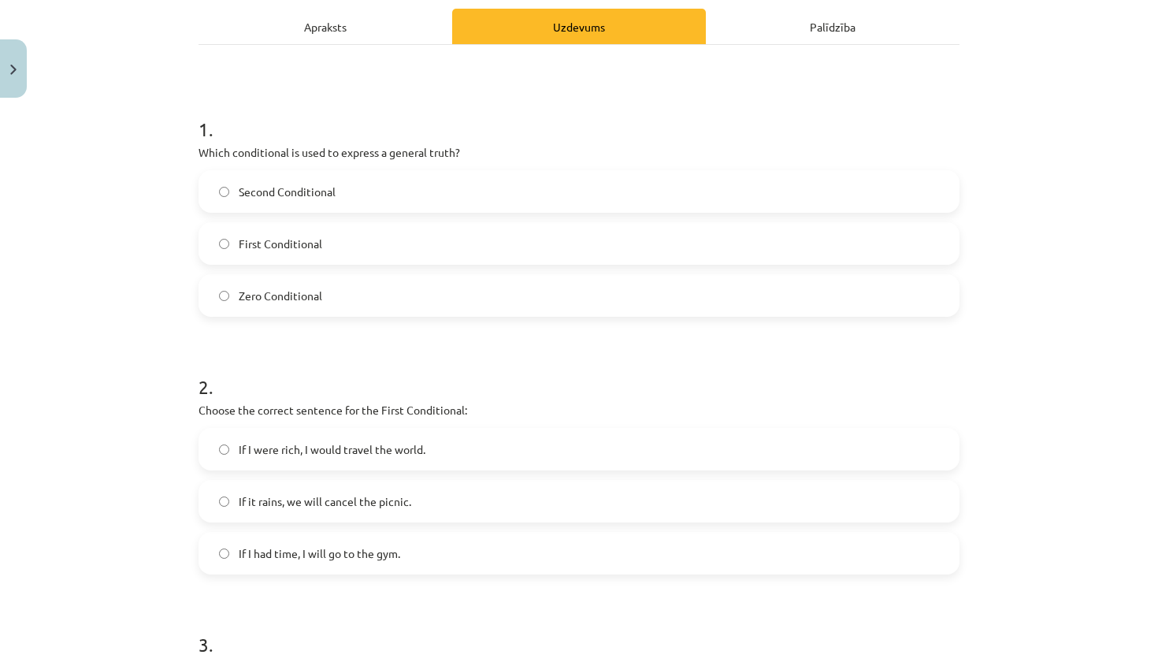
scroll to position [224, 0]
click at [355, 490] on label "If it rains, we will cancel the picnic." at bounding box center [579, 499] width 758 height 39
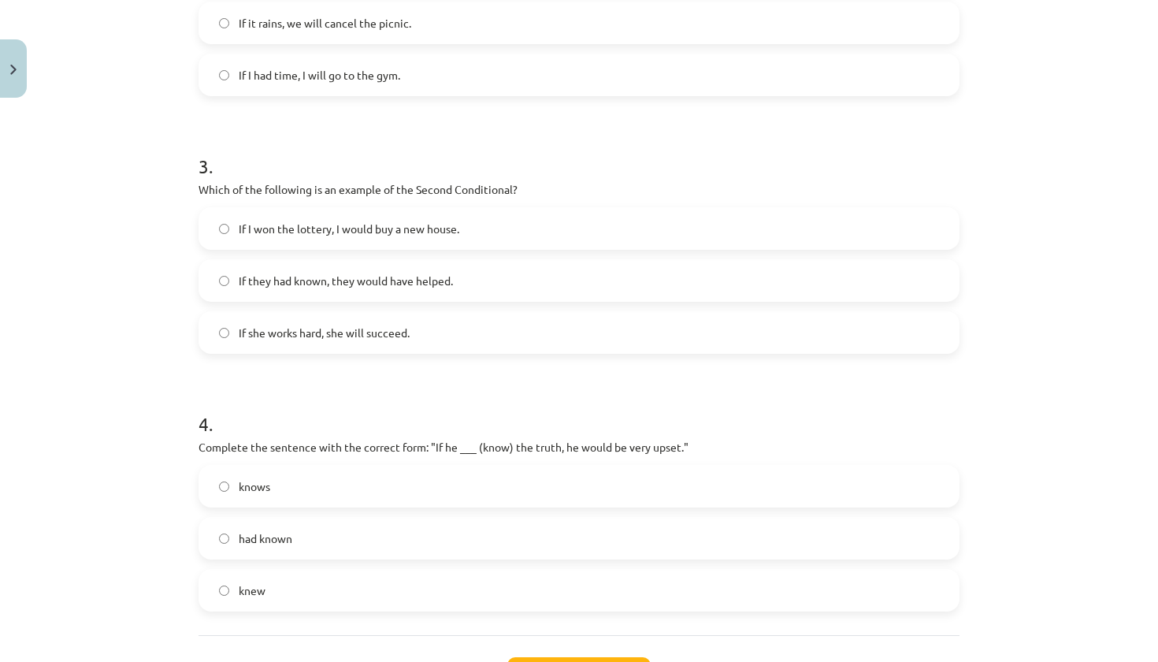
scroll to position [705, 0]
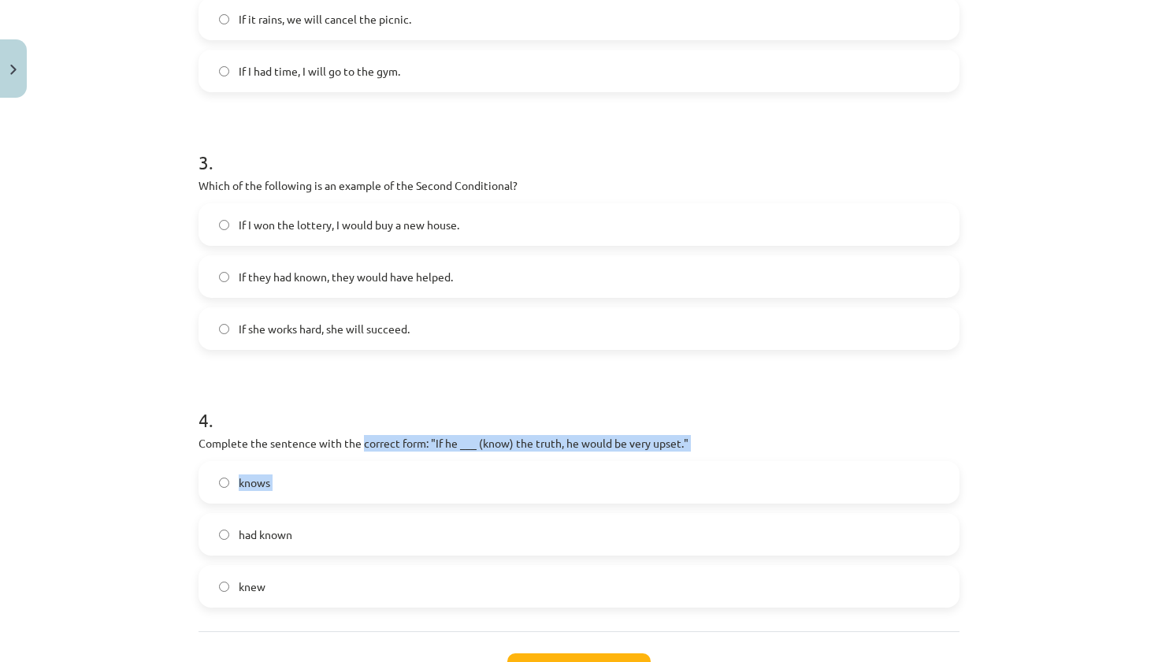
drag, startPoint x: 364, startPoint y: 523, endPoint x: 364, endPoint y: 396, distance: 126.8
click at [364, 398] on div "4 . Complete the sentence with the correct form: "If he ___ (know) the truth, h…" at bounding box center [578, 494] width 761 height 226
click at [313, 384] on h1 "4 ." at bounding box center [578, 405] width 761 height 49
click at [384, 223] on span "If I won the lottery, I would buy a new house." at bounding box center [349, 225] width 221 height 17
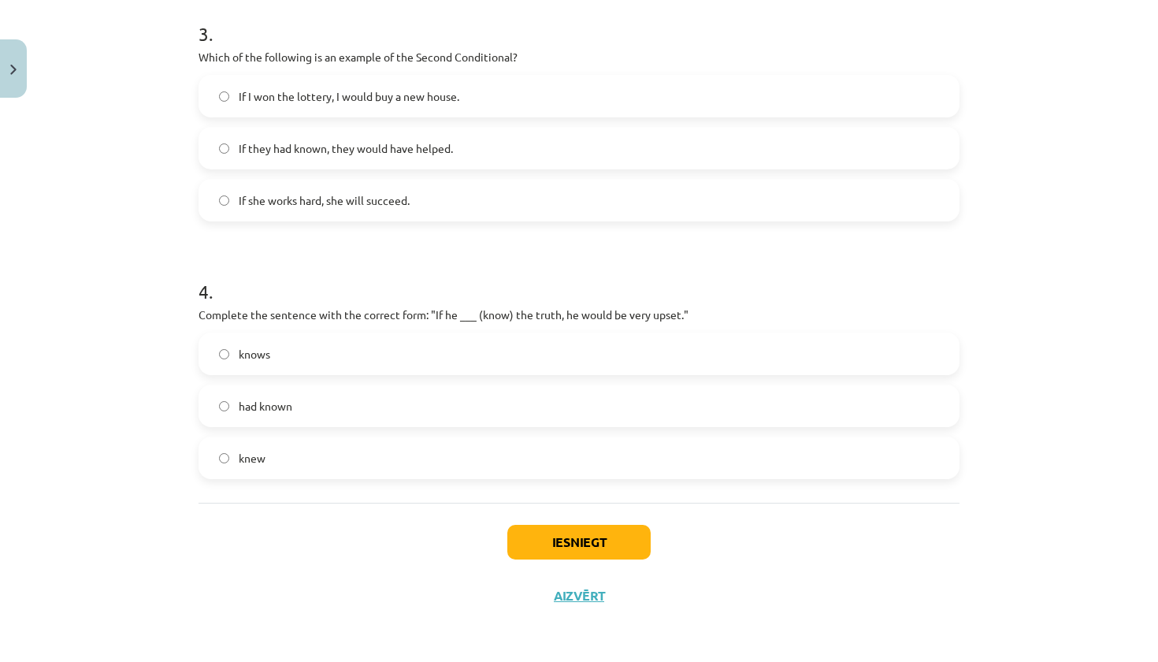
scroll to position [836, 0]
click at [555, 460] on label "knew" at bounding box center [579, 457] width 758 height 39
click at [573, 557] on div "Iesniegt Aizvērt" at bounding box center [578, 557] width 761 height 110
click at [569, 536] on button "Iesniegt" at bounding box center [578, 542] width 143 height 35
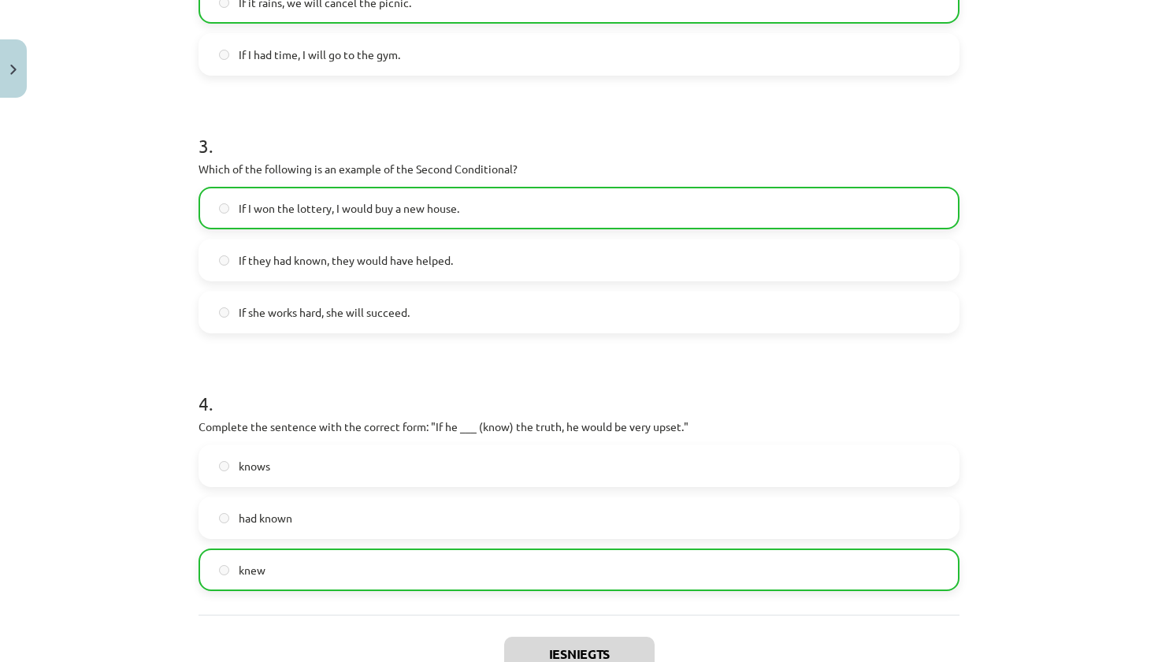
scroll to position [885, 0]
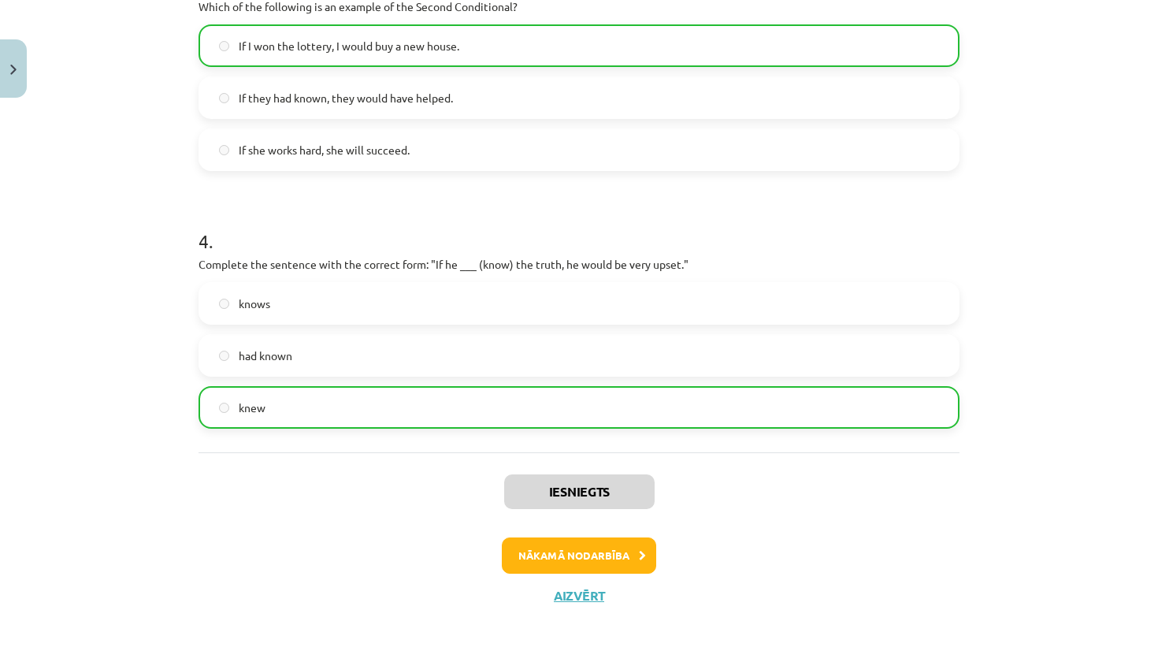
click at [575, 557] on button "Nākamā nodarbība" at bounding box center [579, 555] width 154 height 36
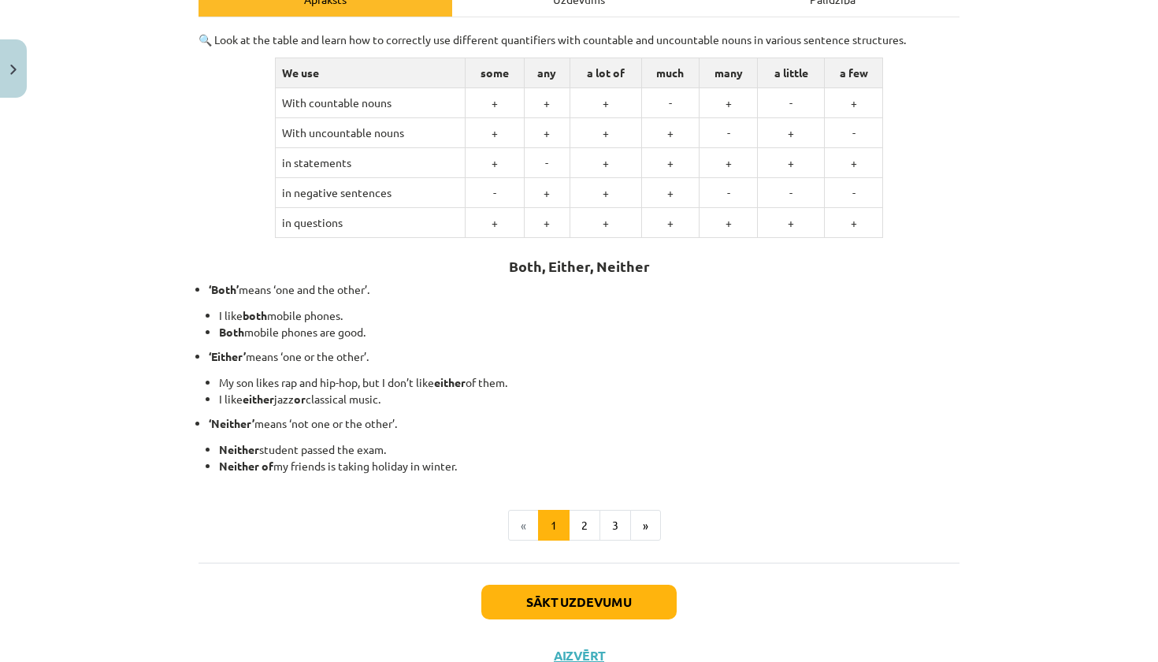
scroll to position [258, 0]
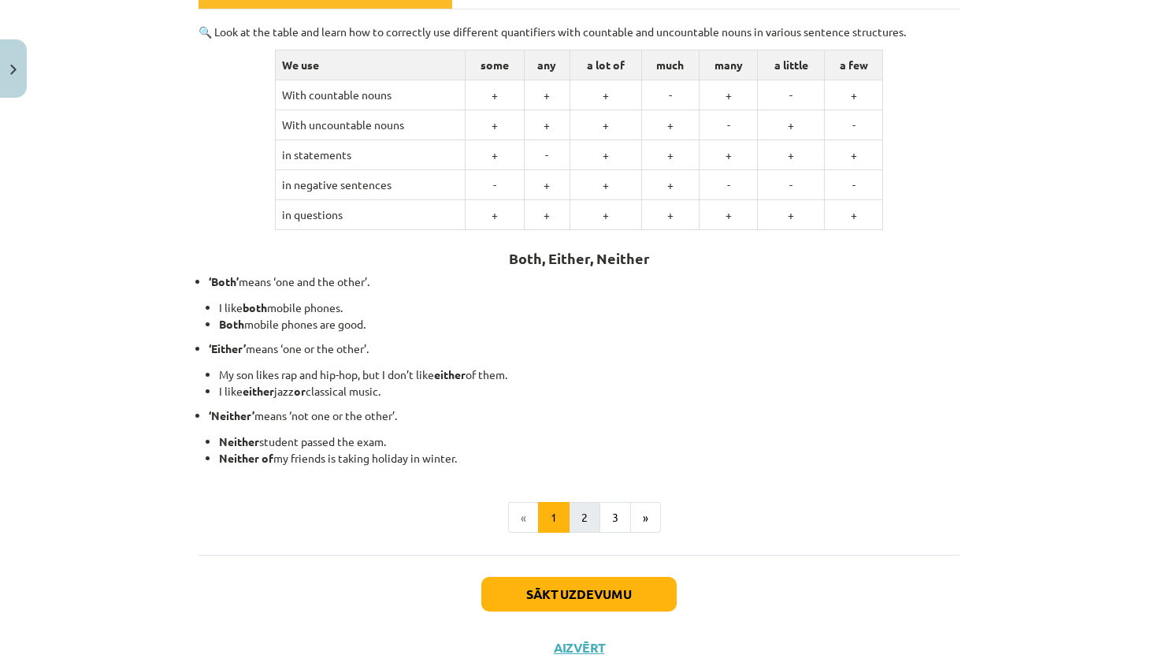
click at [582, 523] on button "2" at bounding box center [585, 518] width 32 height 32
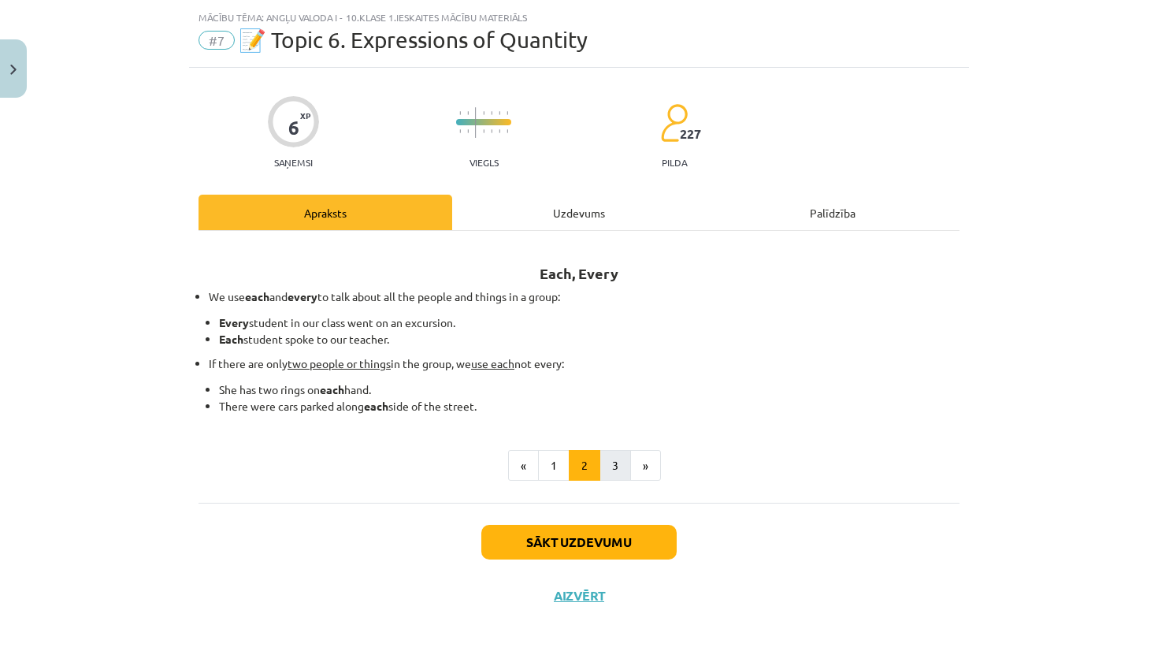
click at [614, 469] on button "3" at bounding box center [615, 466] width 32 height 32
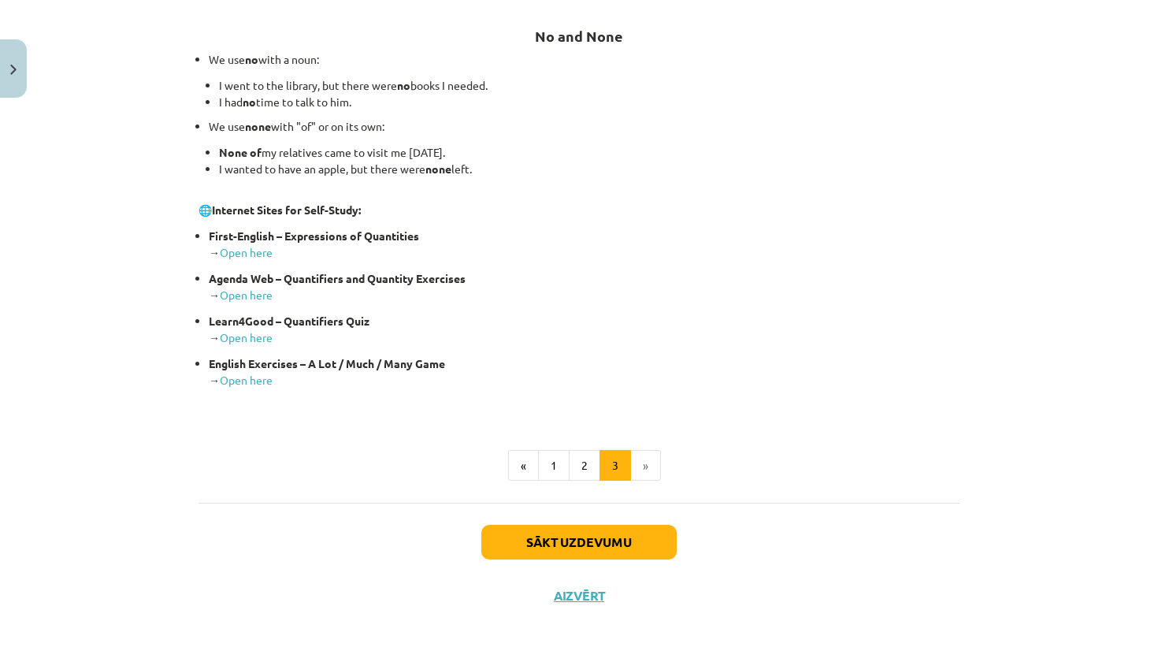
scroll to position [276, 0]
click at [566, 550] on button "Sākt uzdevumu" at bounding box center [578, 542] width 195 height 35
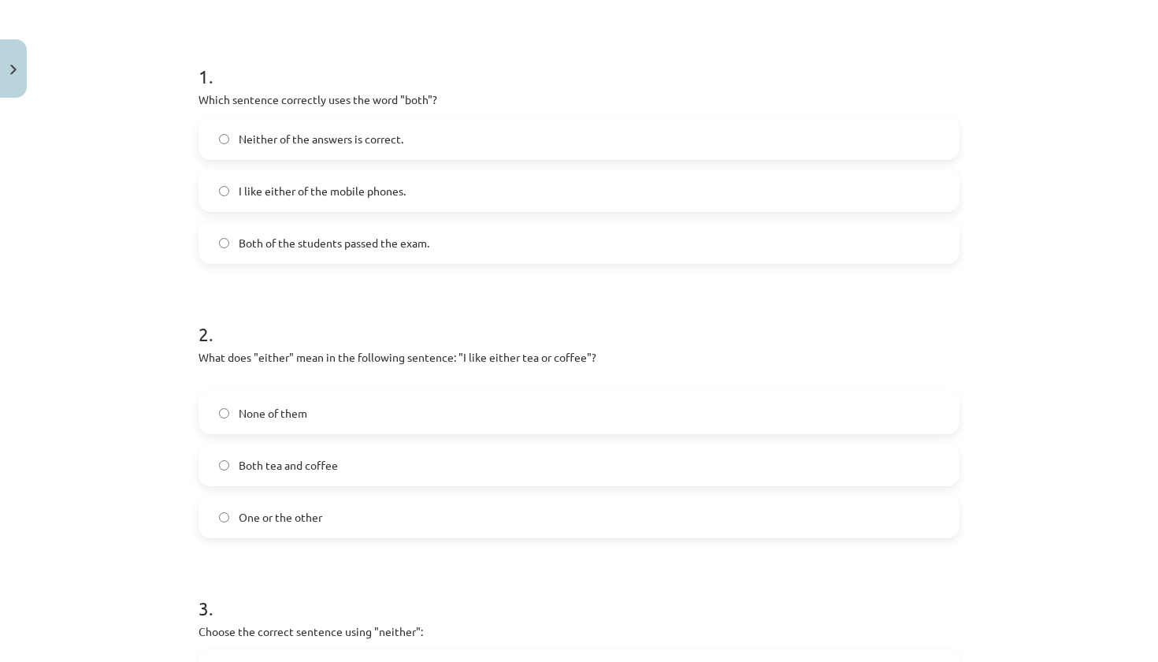
scroll to position [39, 0]
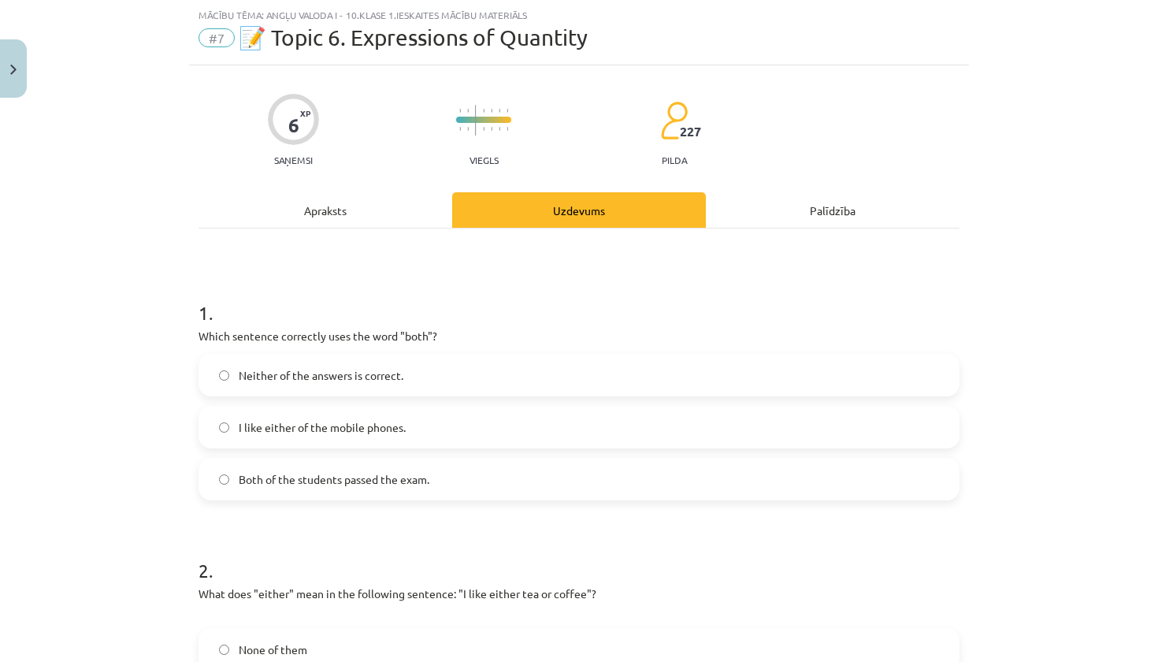
click at [552, 456] on div "Neither of the answers is correct. I like either of the mobile phones. Both of …" at bounding box center [578, 427] width 761 height 146
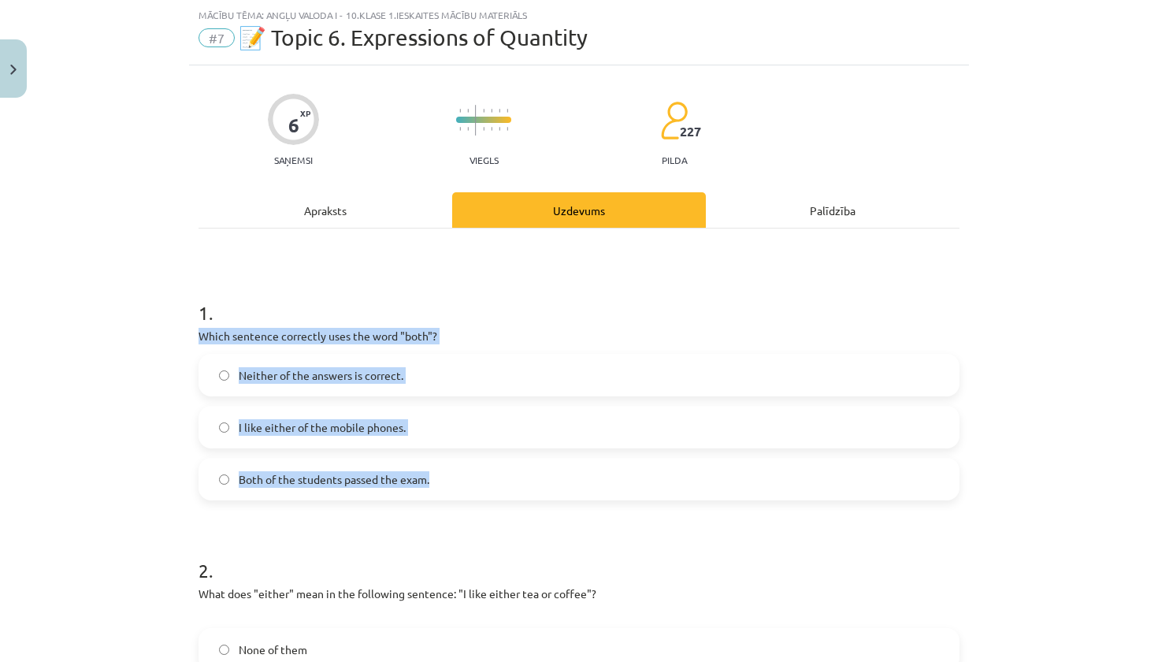
drag, startPoint x: 201, startPoint y: 337, endPoint x: 462, endPoint y: 479, distance: 296.7
click at [462, 479] on div "1 . Which sentence correctly uses the word "both"? Neither of the answers is co…" at bounding box center [578, 387] width 761 height 226
copy div "Which sentence correctly uses the word "both"? Neither of the answers is correc…"
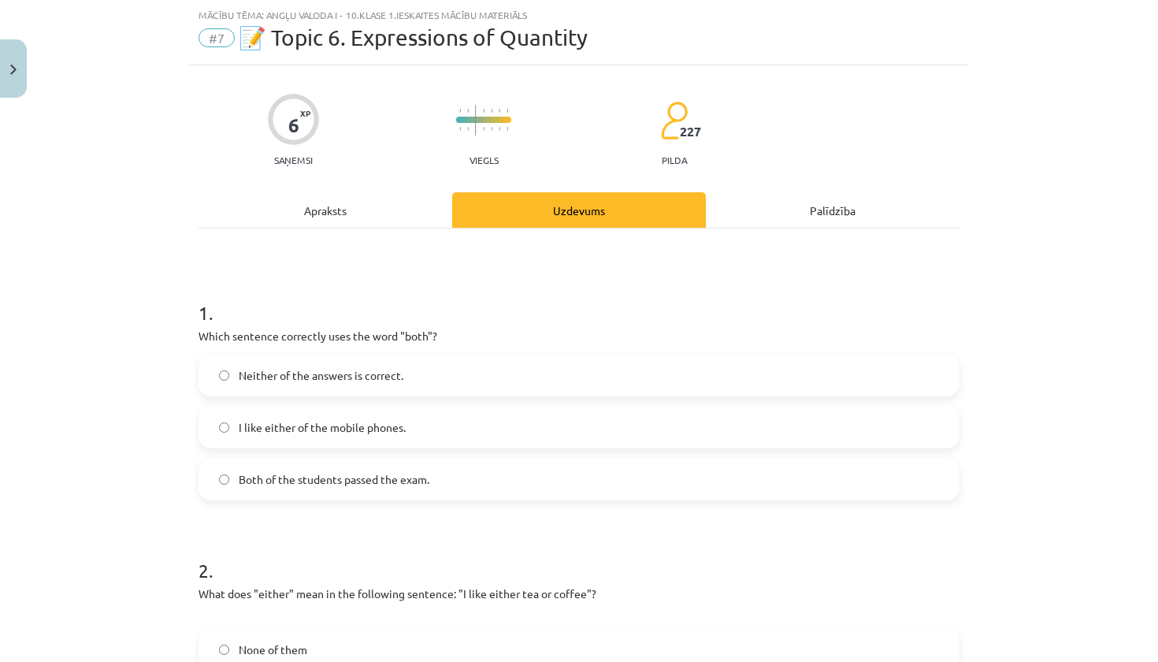
click at [379, 278] on h1 "1 ." at bounding box center [578, 298] width 761 height 49
click at [328, 475] on span "Both of the students passed the exam." at bounding box center [334, 479] width 191 height 17
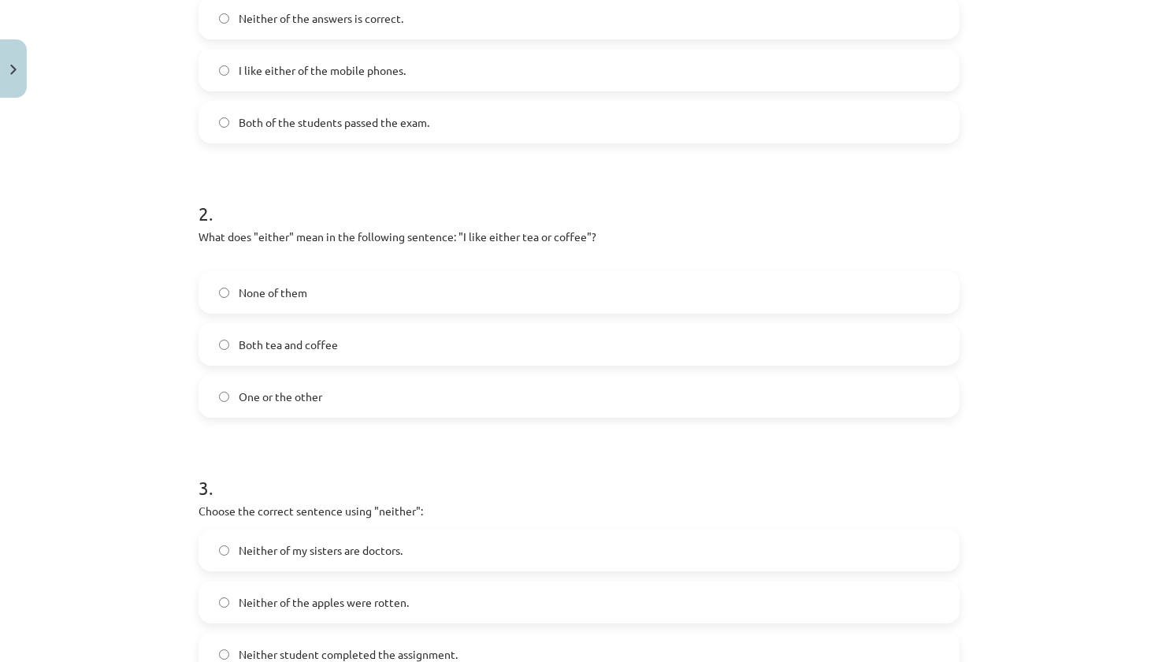
scroll to position [397, 0]
click at [259, 336] on span "Both tea and coffee" at bounding box center [288, 344] width 99 height 17
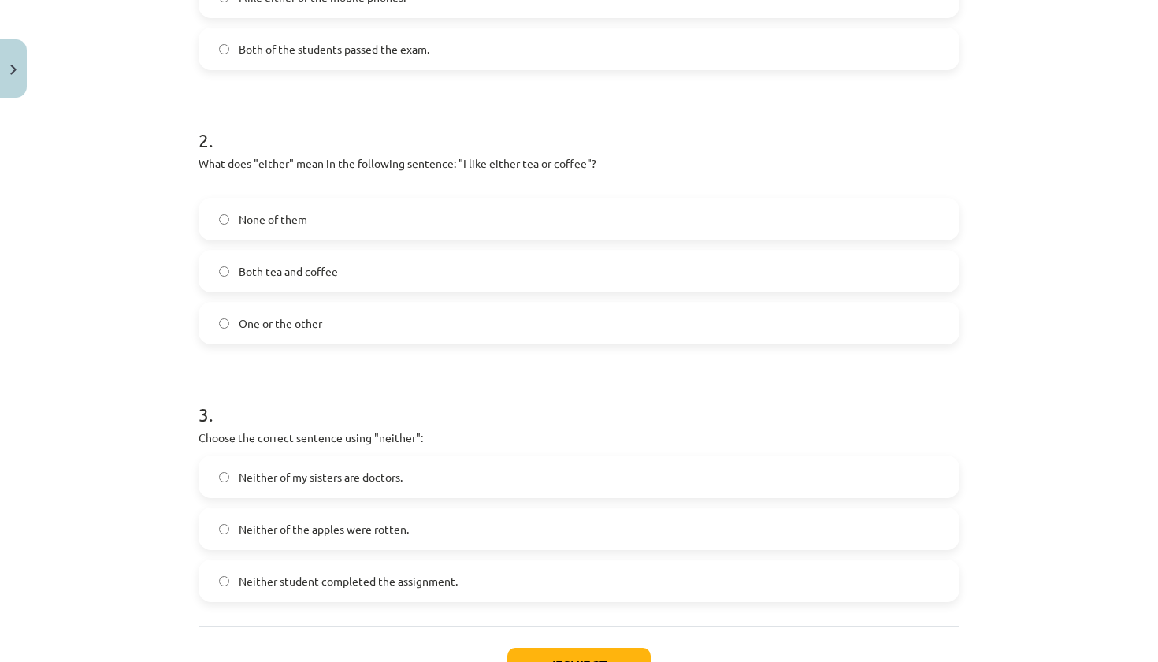
scroll to position [468, 0]
click at [281, 482] on span "Neither of my sisters are doctors." at bounding box center [321, 478] width 164 height 17
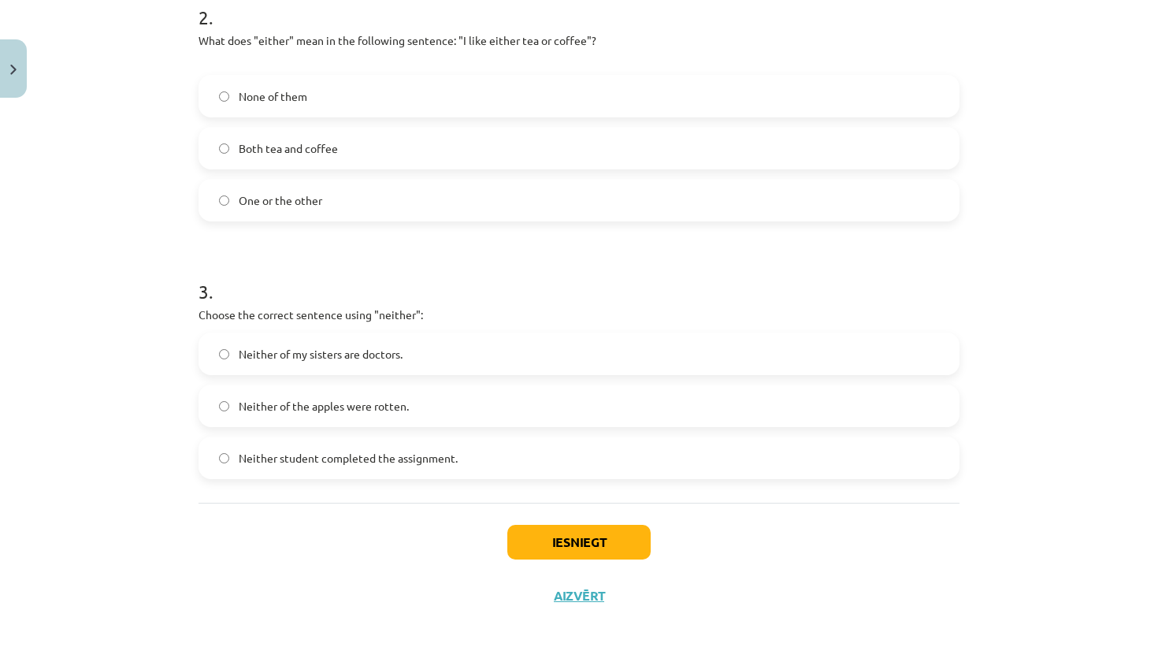
scroll to position [595, 0]
click at [548, 536] on button "Iesniegt" at bounding box center [578, 542] width 143 height 35
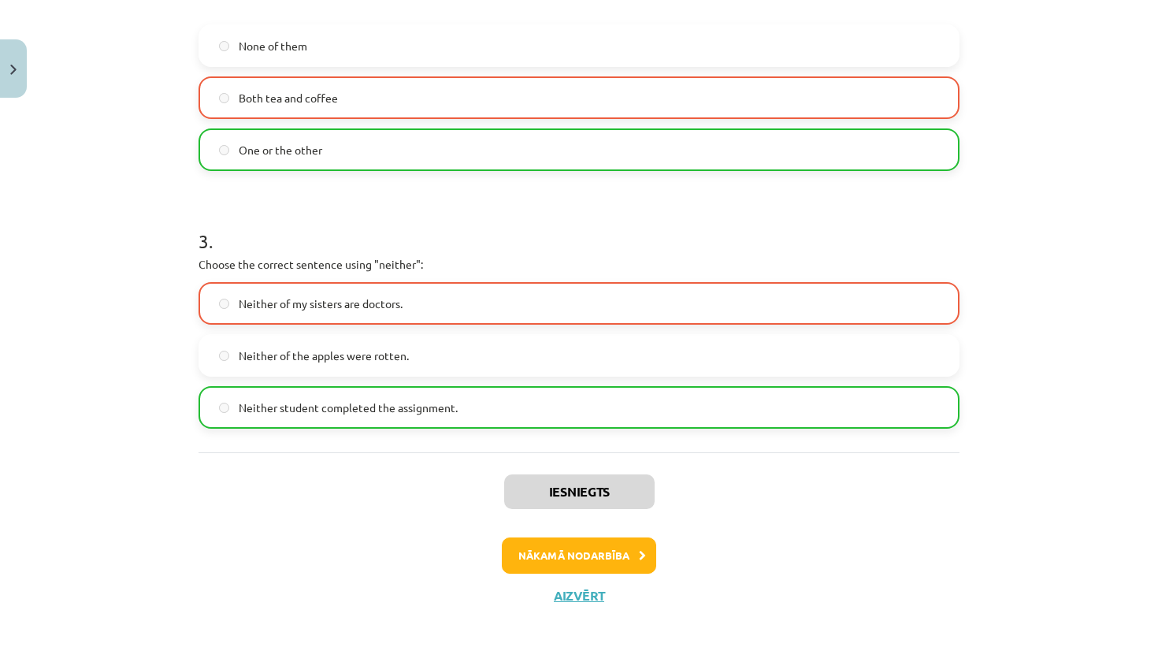
scroll to position [644, 0]
click at [547, 552] on button "Nākamā nodarbība" at bounding box center [579, 555] width 154 height 36
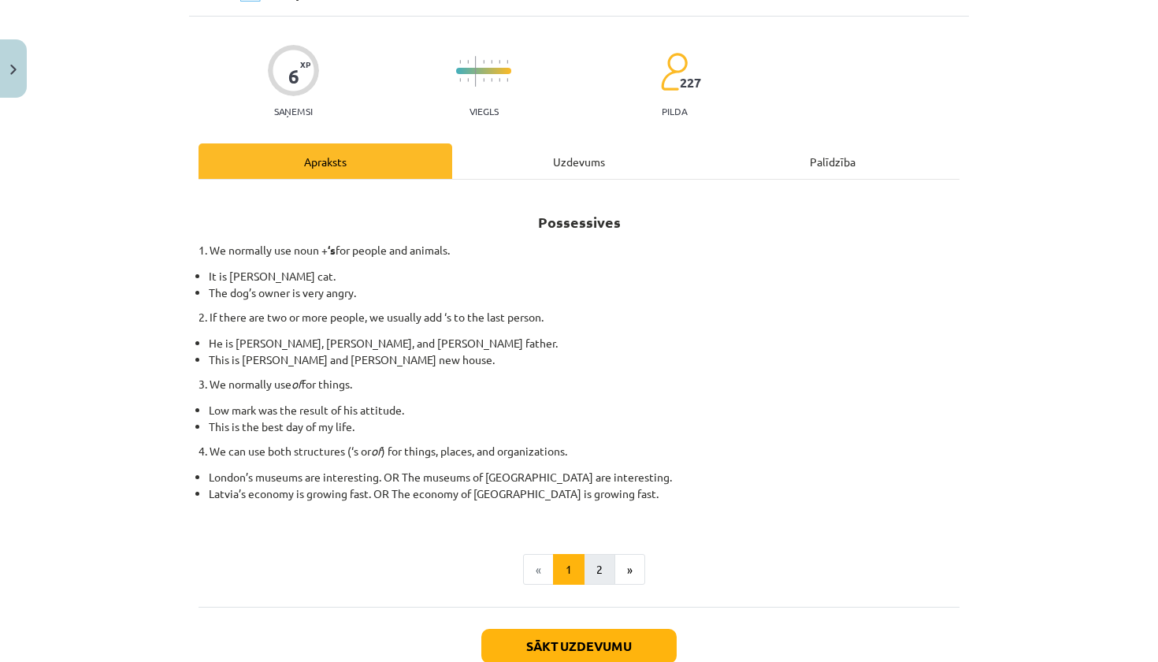
click at [595, 562] on button "2" at bounding box center [600, 570] width 32 height 32
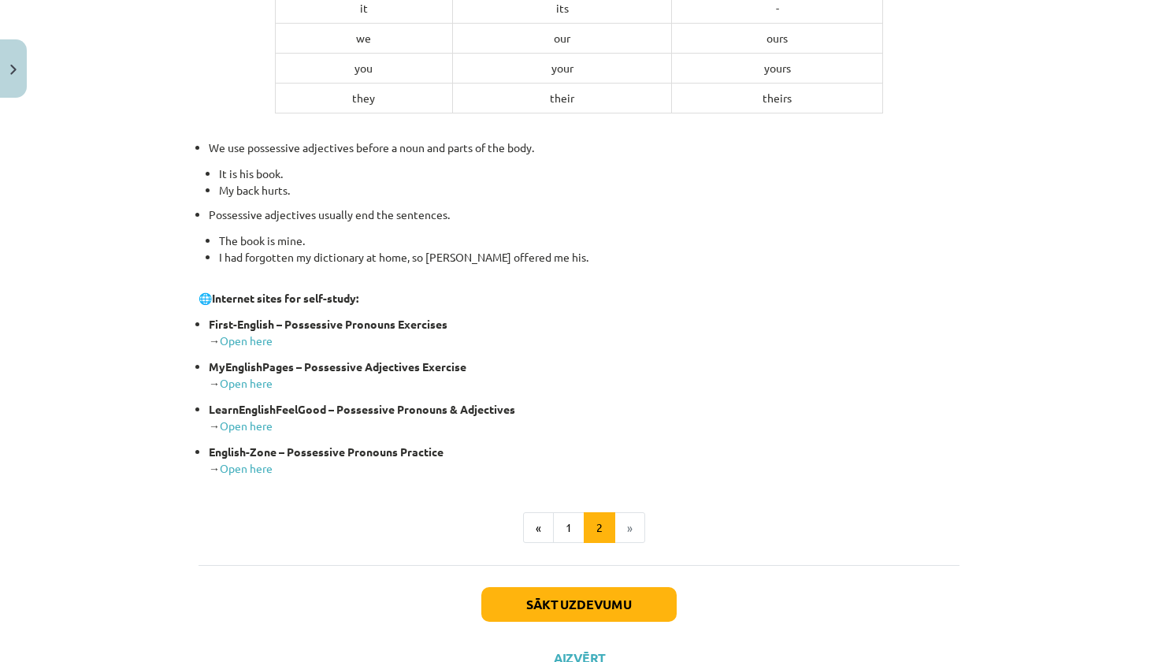
scroll to position [506, 0]
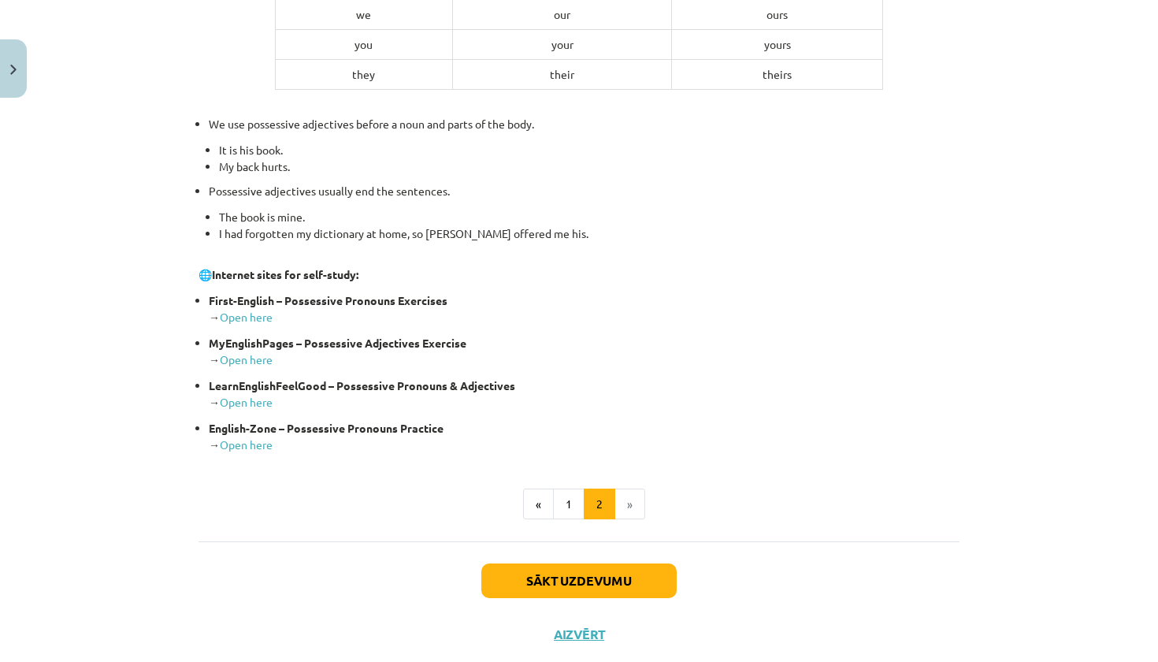
click at [571, 574] on button "Sākt uzdevumu" at bounding box center [578, 580] width 195 height 35
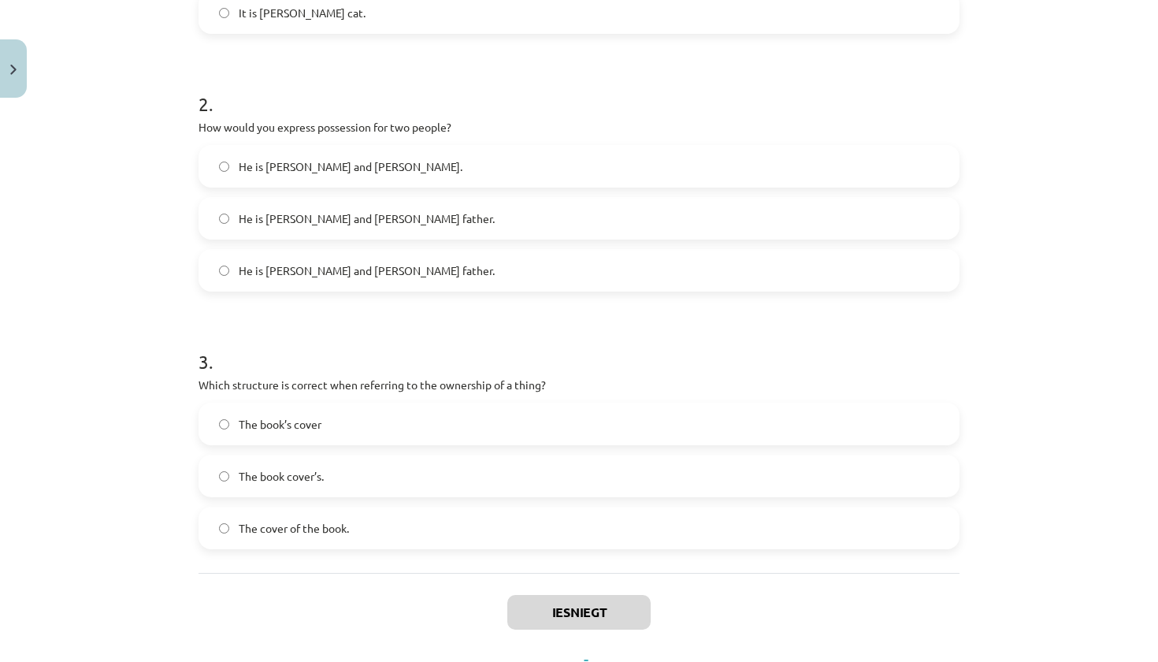
scroll to position [39, 0]
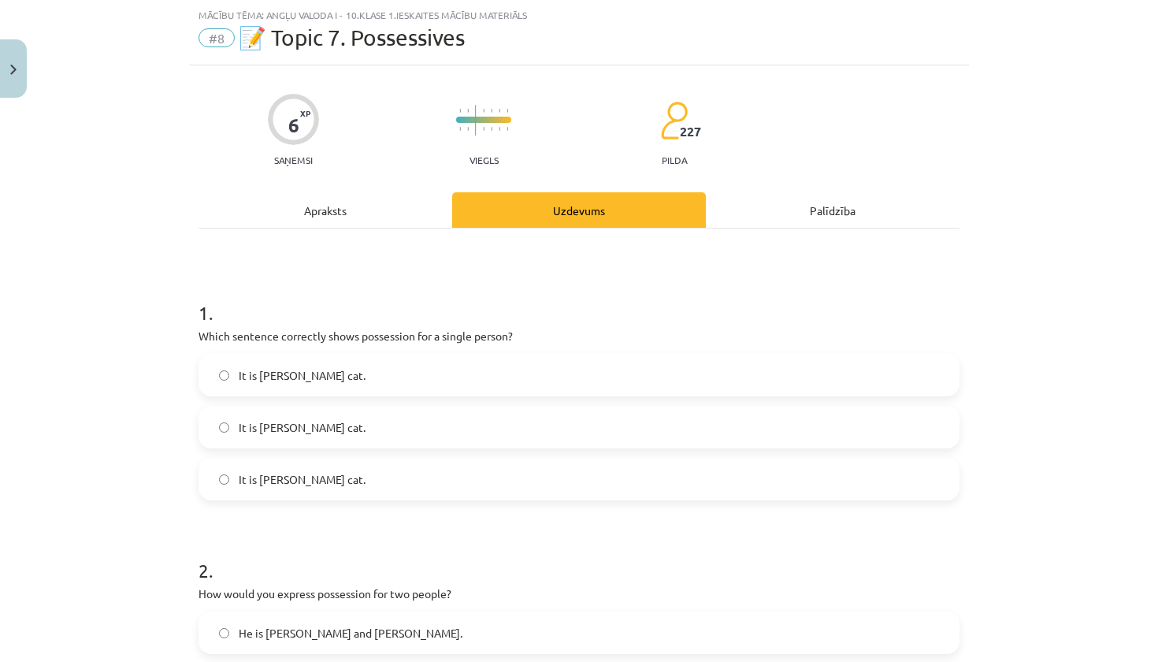
click at [315, 490] on label "It is Jane’s cat." at bounding box center [579, 478] width 758 height 39
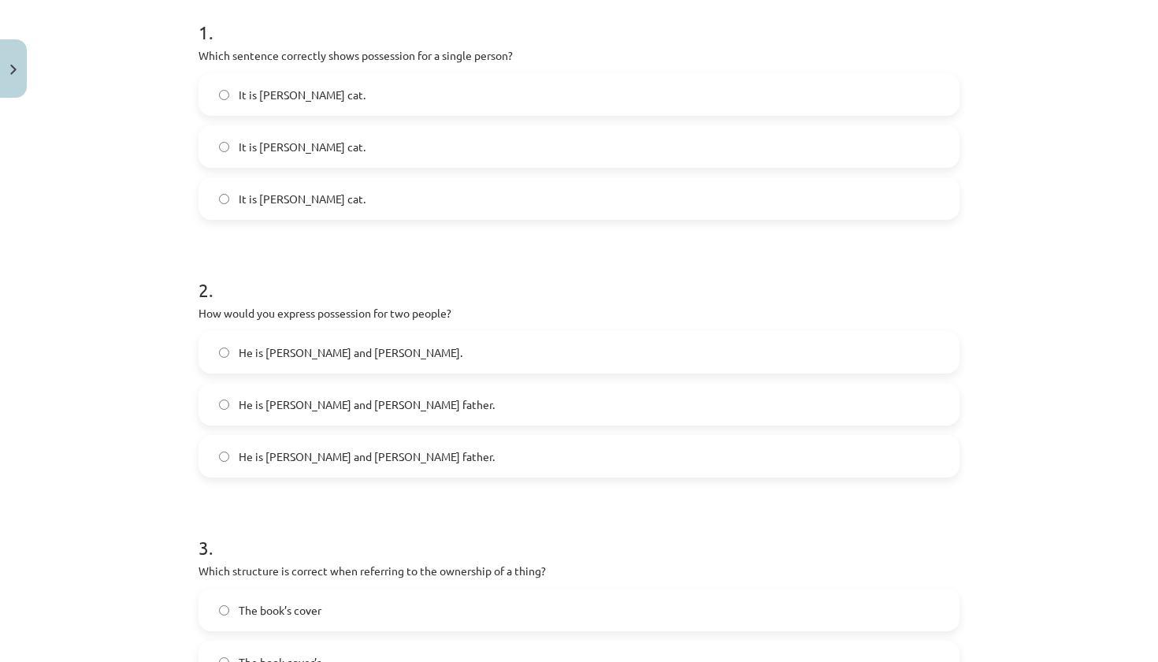
scroll to position [376, 0]
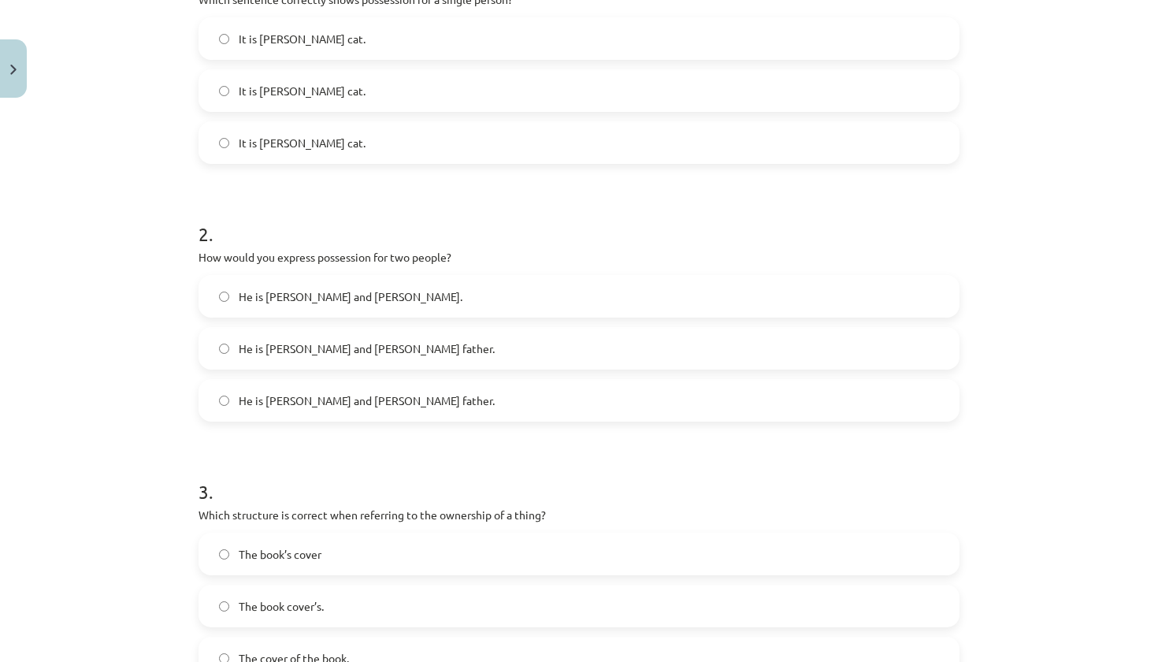
click at [348, 360] on label "He is Alice’s and James’s father." at bounding box center [579, 347] width 758 height 39
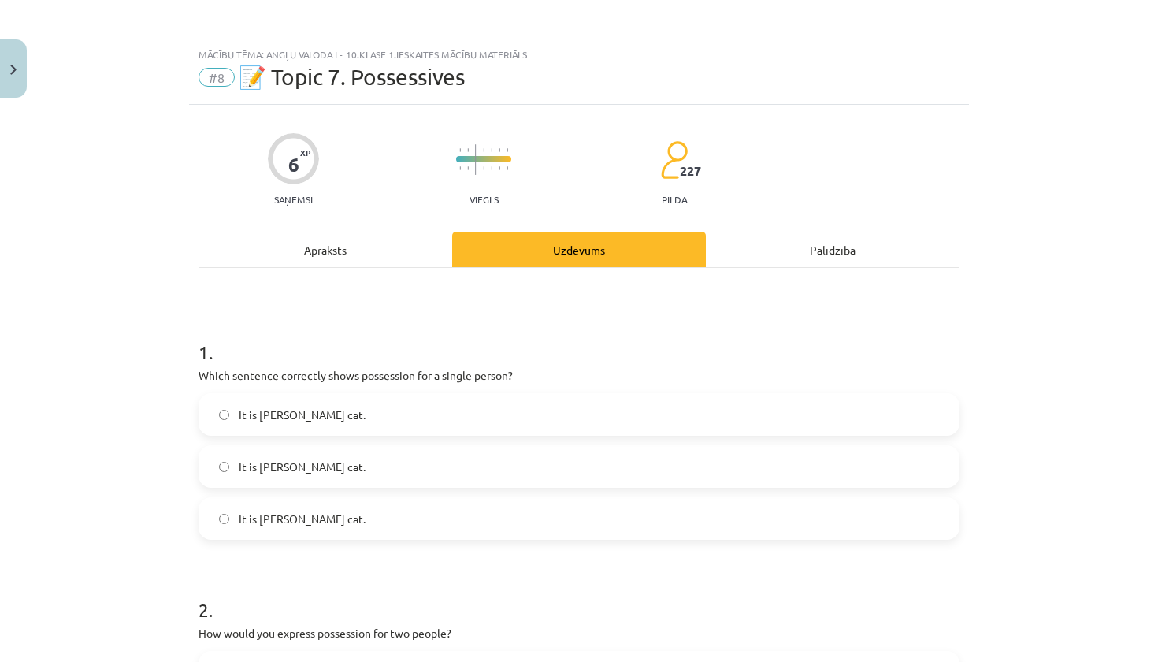
scroll to position [0, 0]
click at [352, 243] on div "Apraksts" at bounding box center [325, 249] width 254 height 35
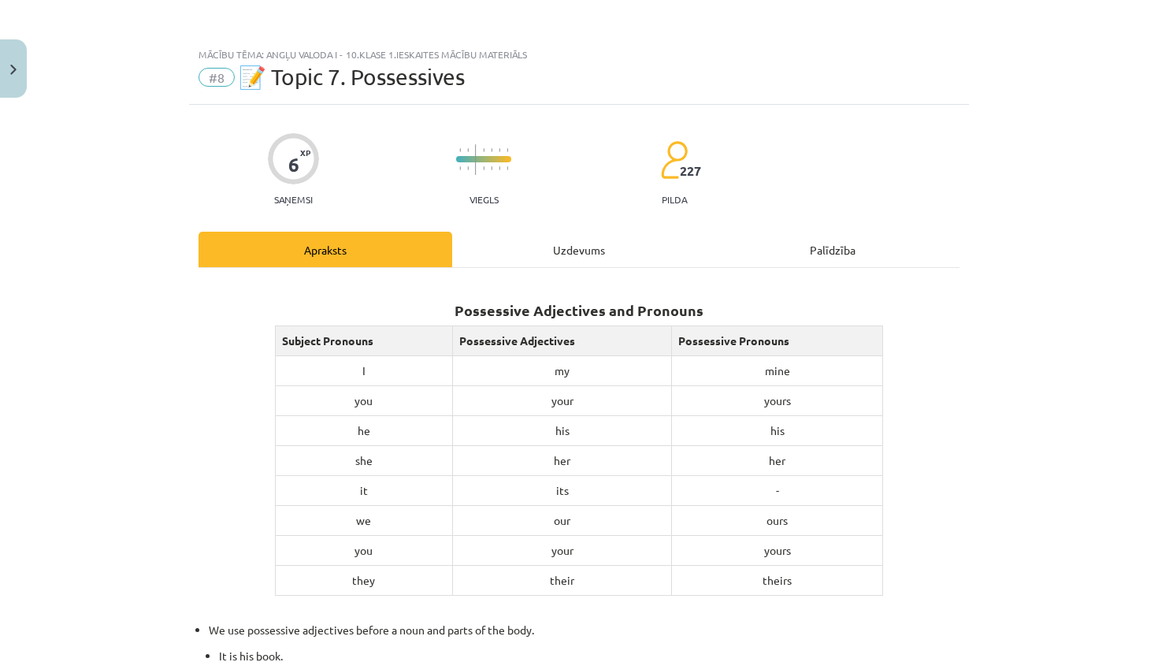
scroll to position [39, 0]
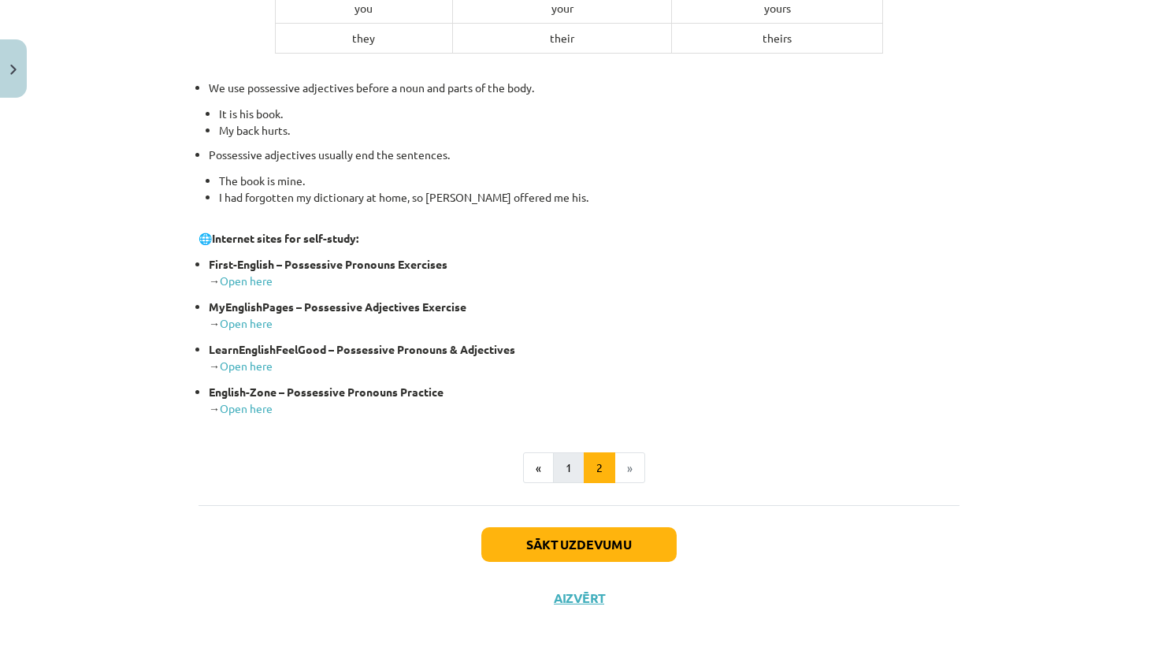
click at [563, 477] on button "1" at bounding box center [569, 468] width 32 height 32
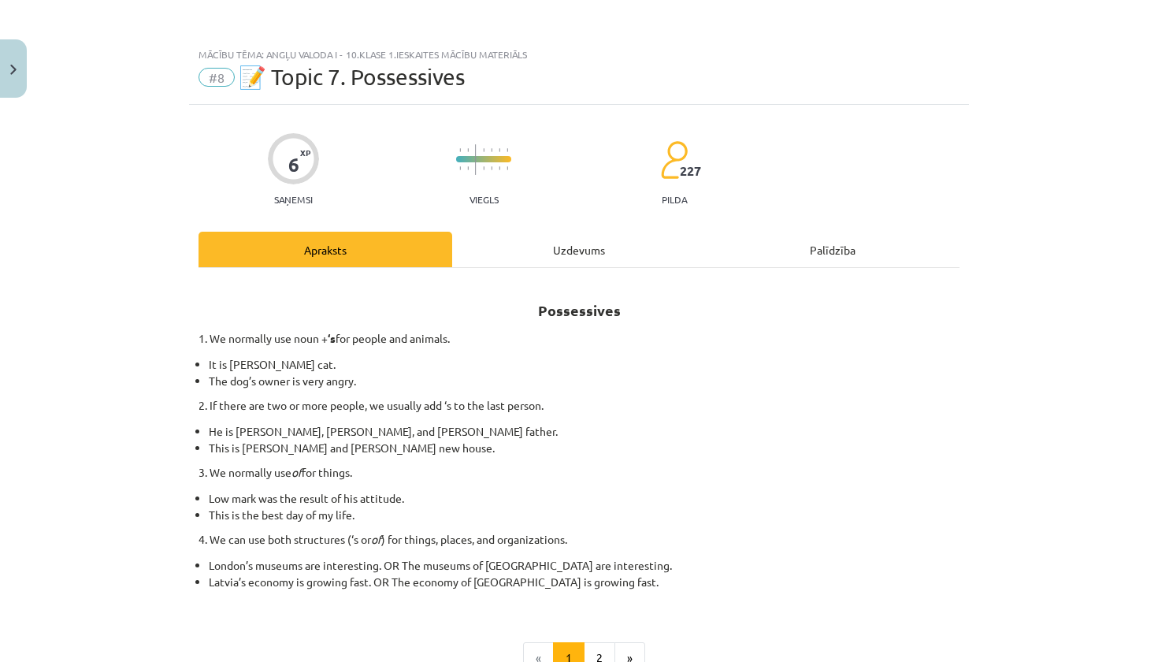
scroll to position [0, 0]
click at [538, 245] on div "Uzdevums" at bounding box center [579, 249] width 254 height 35
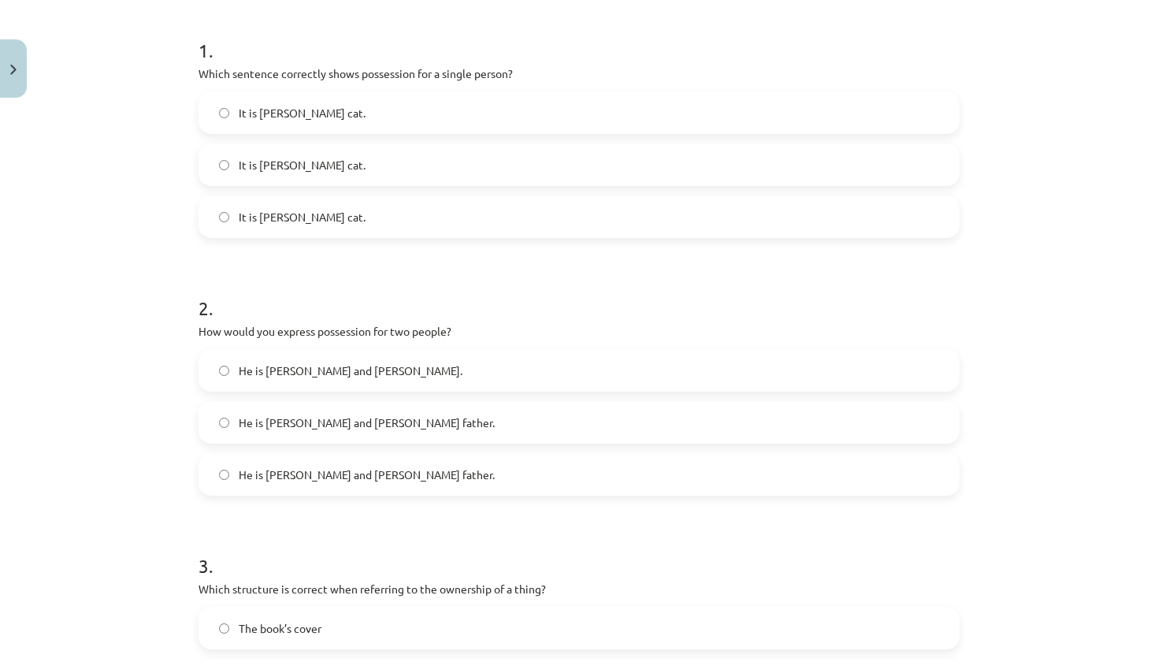
scroll to position [302, 0]
click at [310, 369] on span "He is Alice and James father." at bounding box center [351, 370] width 224 height 17
click at [314, 417] on span "He is Alice’s and James’s father." at bounding box center [367, 421] width 256 height 17
click at [378, 411] on label "He is Alice’s and James’s father." at bounding box center [579, 421] width 758 height 39
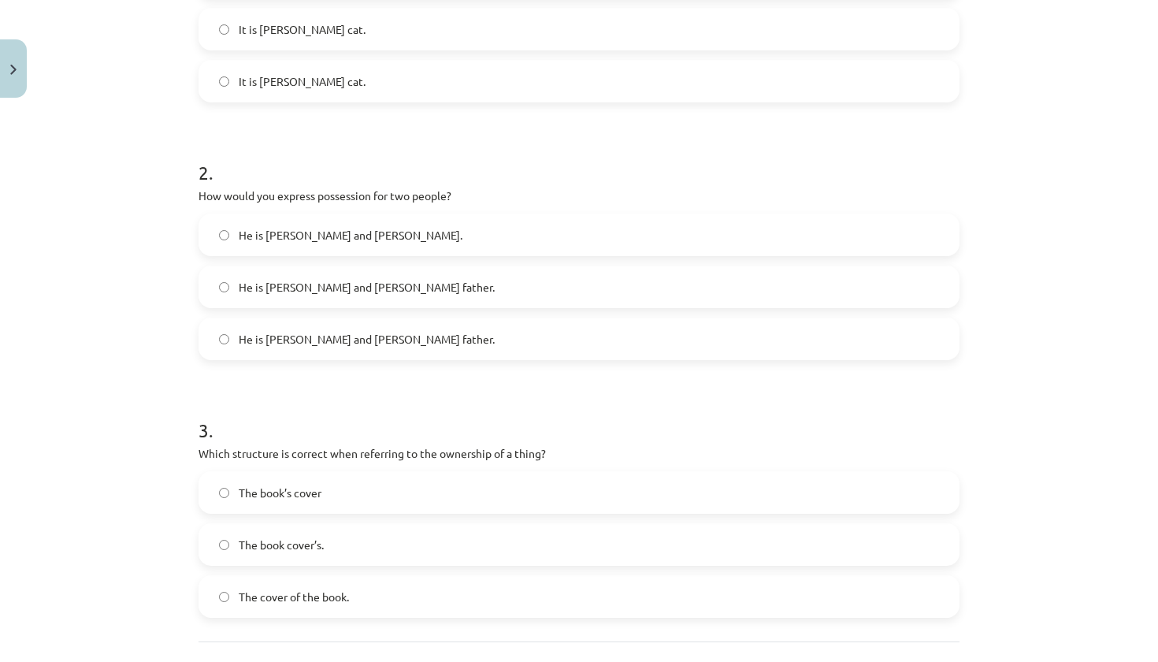
scroll to position [578, 0]
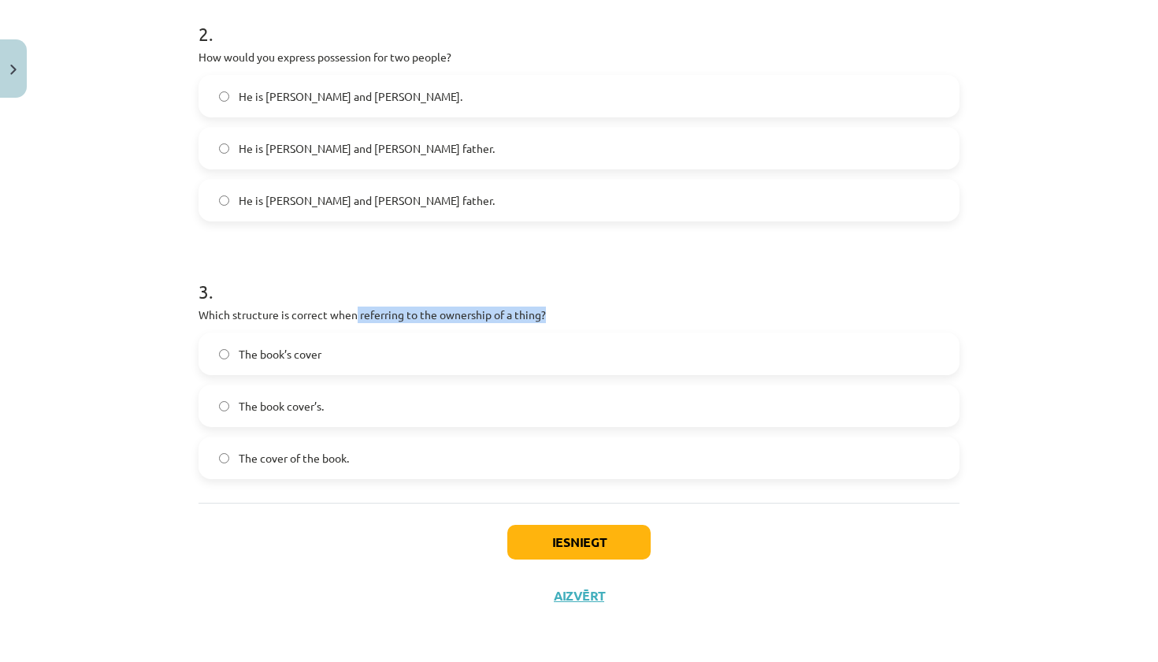
drag, startPoint x: 356, startPoint y: 307, endPoint x: 399, endPoint y: 316, distance: 43.4
click at [399, 316] on p "Which structure is correct when referring to the ownership of a thing?" at bounding box center [578, 314] width 761 height 17
click at [451, 279] on h1 "3 ." at bounding box center [578, 277] width 761 height 49
click at [304, 467] on label "The cover of the book." at bounding box center [579, 457] width 758 height 39
click at [532, 545] on button "Iesniegt" at bounding box center [578, 542] width 143 height 35
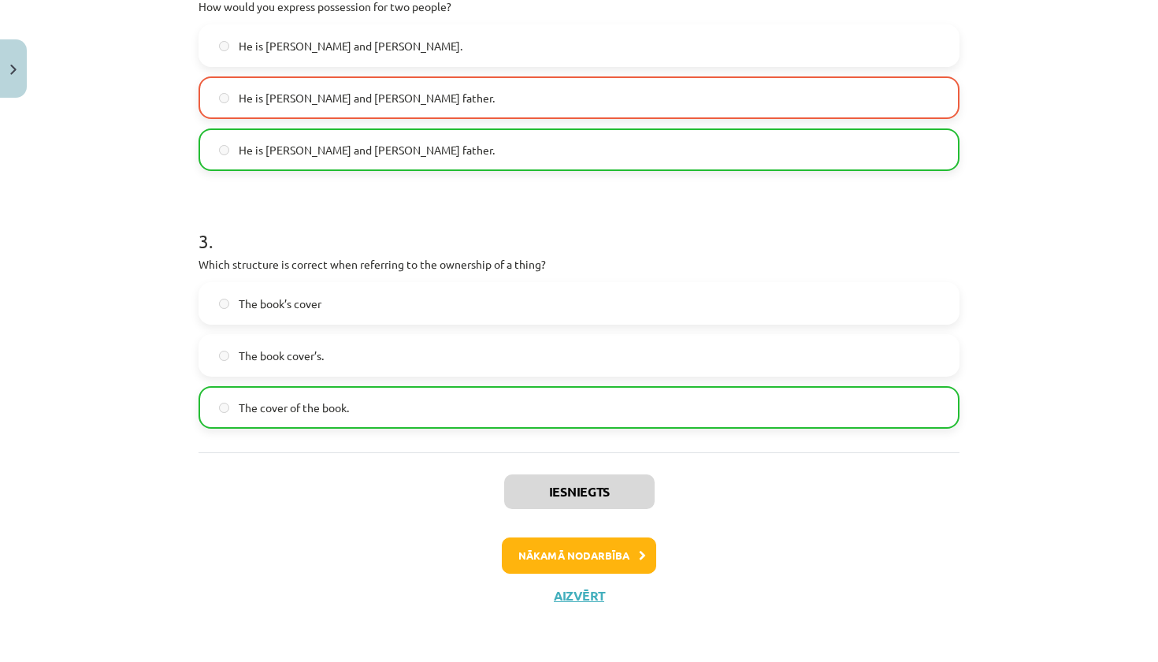
click at [571, 554] on button "Nākamā nodarbība" at bounding box center [579, 555] width 154 height 36
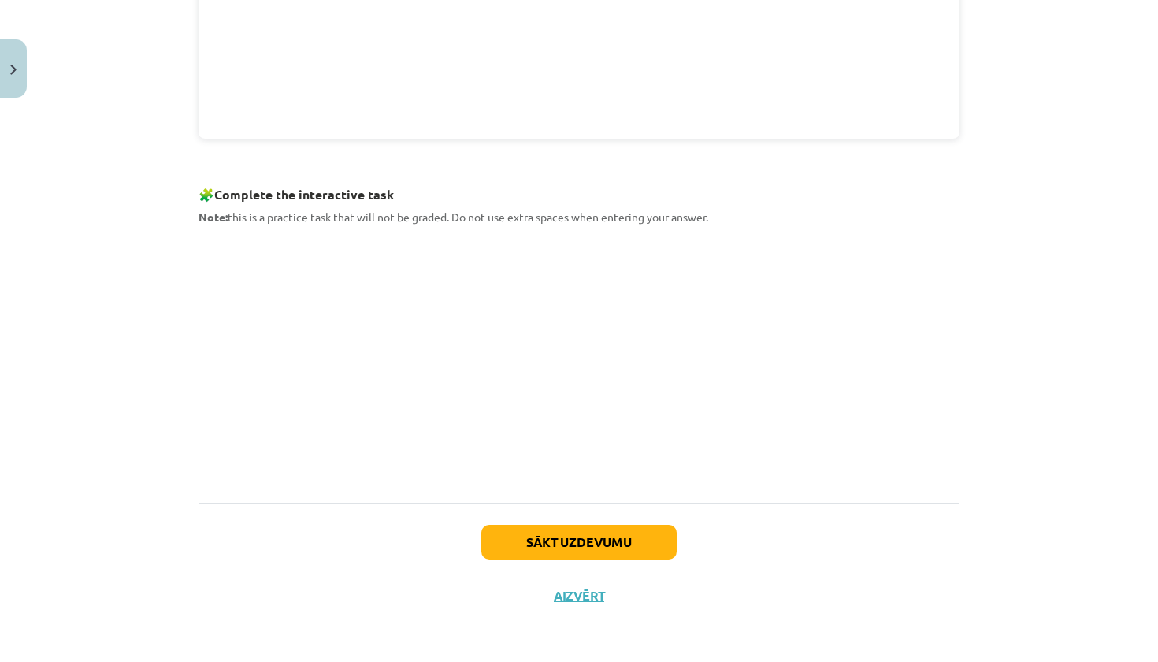
scroll to position [671, 0]
click at [574, 595] on button "Aizvērt" at bounding box center [579, 596] width 60 height 16
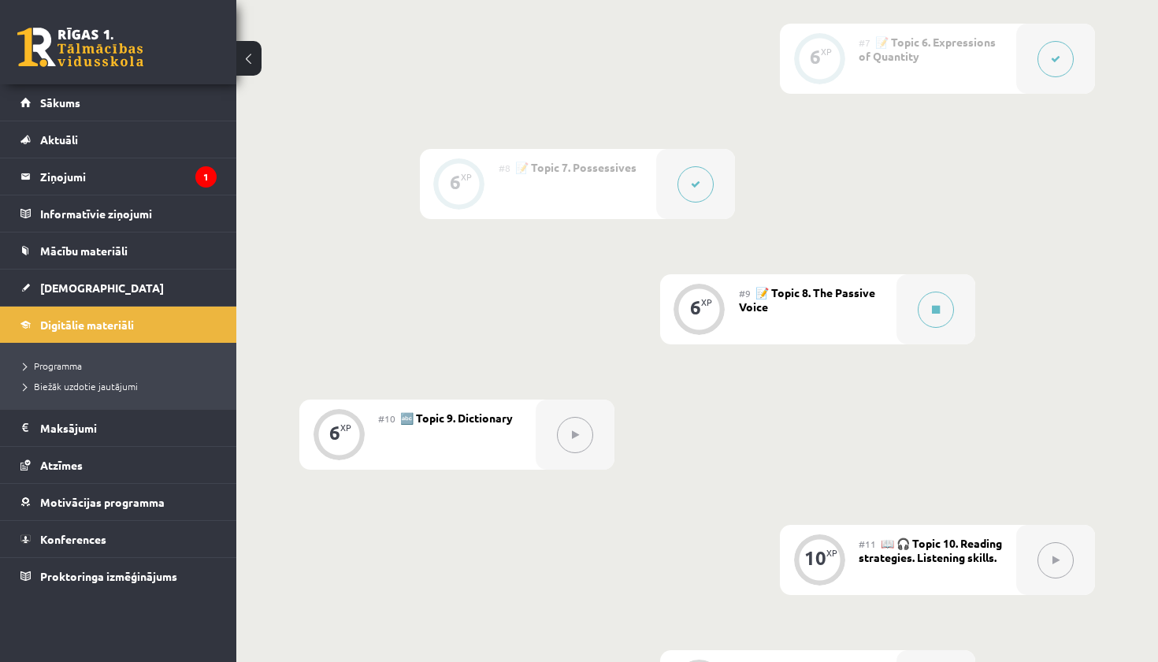
scroll to position [1157, 0]
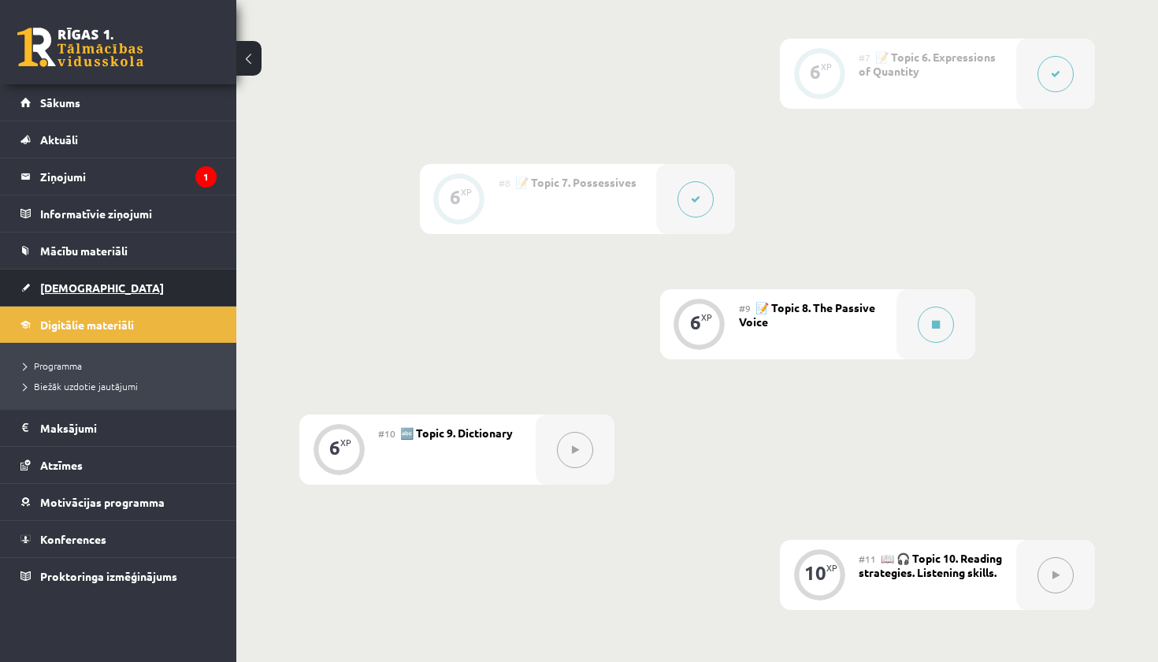
click at [62, 291] on span "[DEMOGRAPHIC_DATA]" at bounding box center [102, 287] width 124 height 14
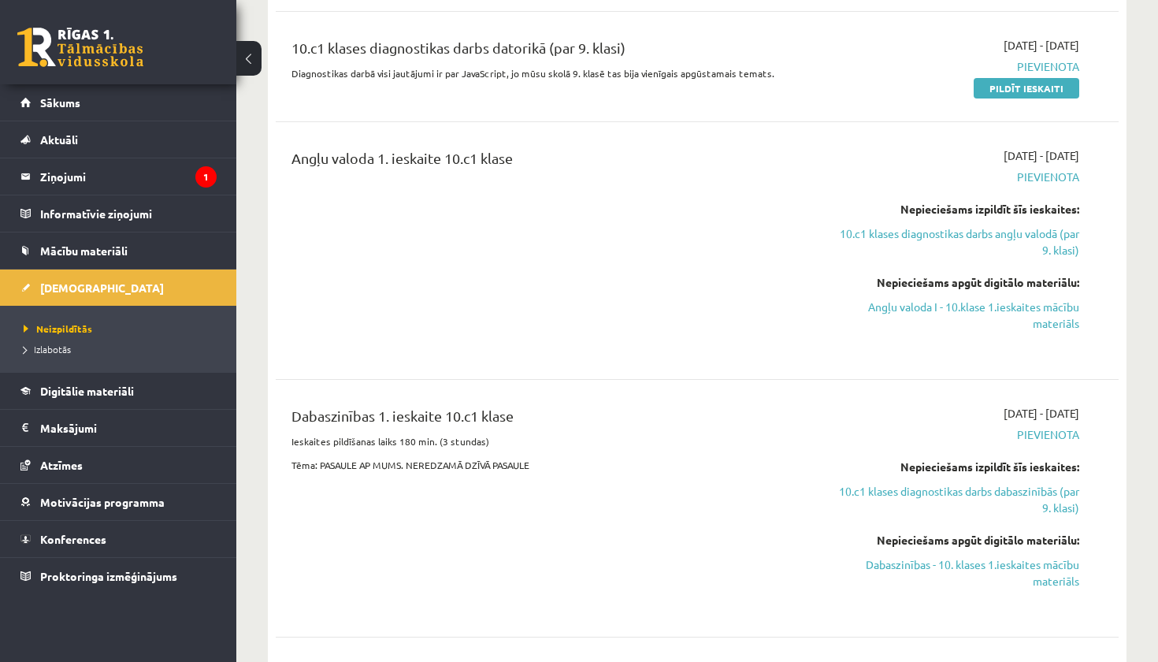
scroll to position [410, 0]
click at [886, 412] on div "2025-09-01 - 2025-09-15 Pievienota Nepieciešams izpildīt šīs ieskaites: 10.c1 k…" at bounding box center [956, 507] width 270 height 206
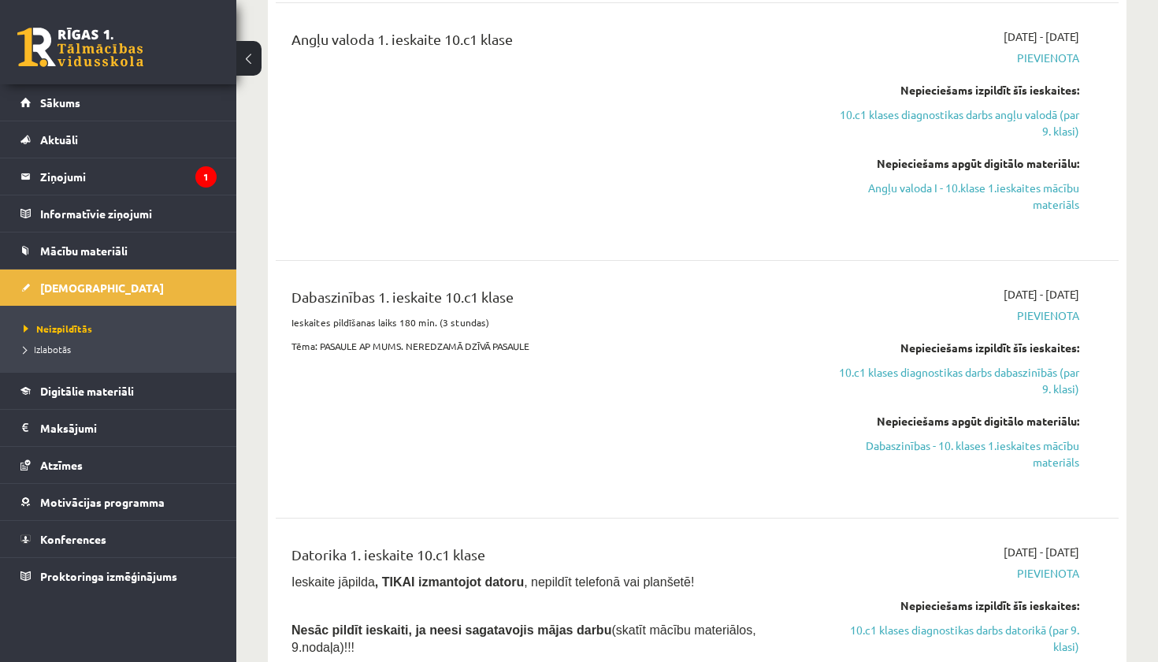
scroll to position [532, 0]
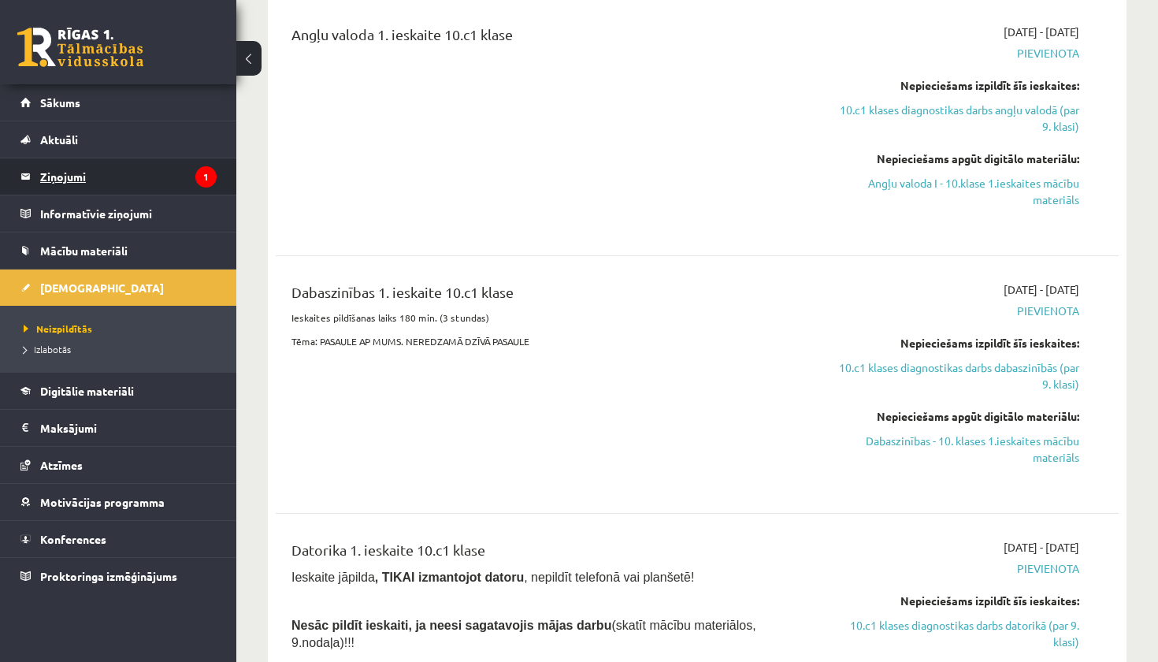
click at [167, 171] on legend "Ziņojumi 1" at bounding box center [128, 176] width 176 height 36
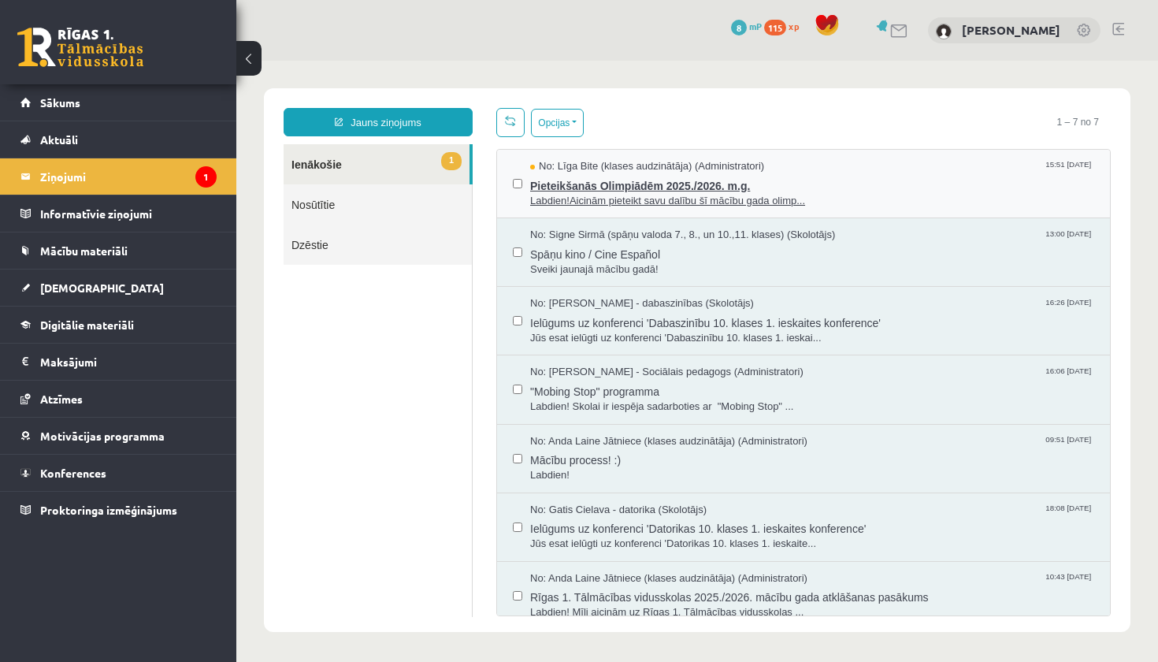
click at [628, 177] on span "Pieteikšanās Olimpiādēm 2025./2026. m.g." at bounding box center [812, 184] width 564 height 20
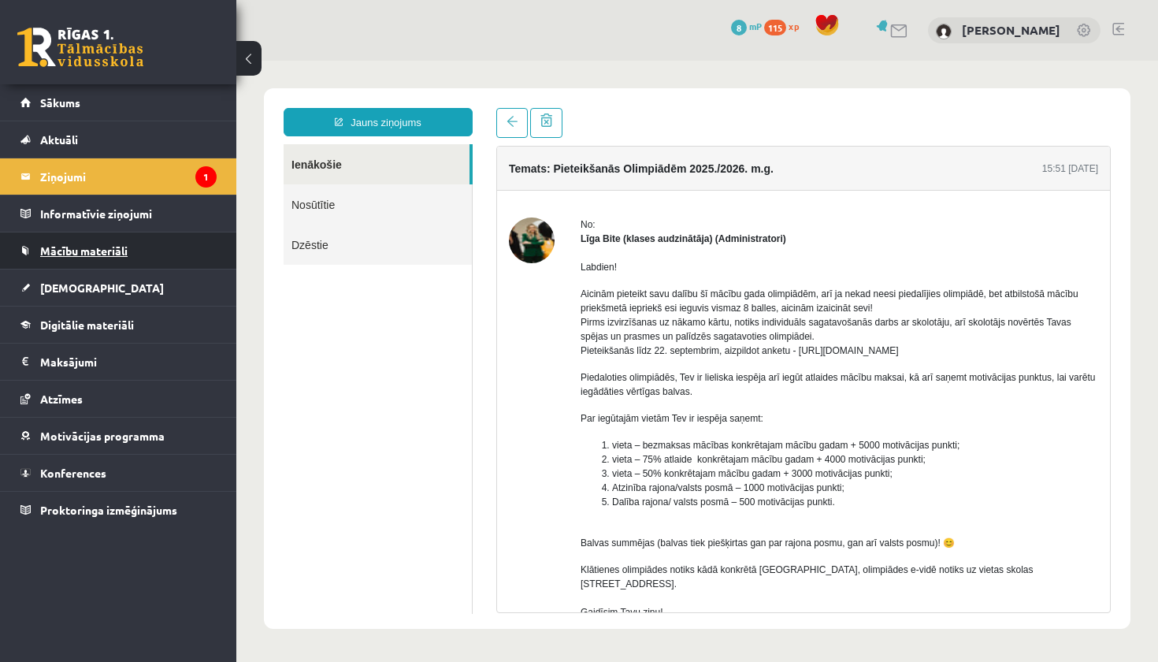
click at [88, 249] on span "Mācību materiāli" at bounding box center [83, 250] width 87 height 14
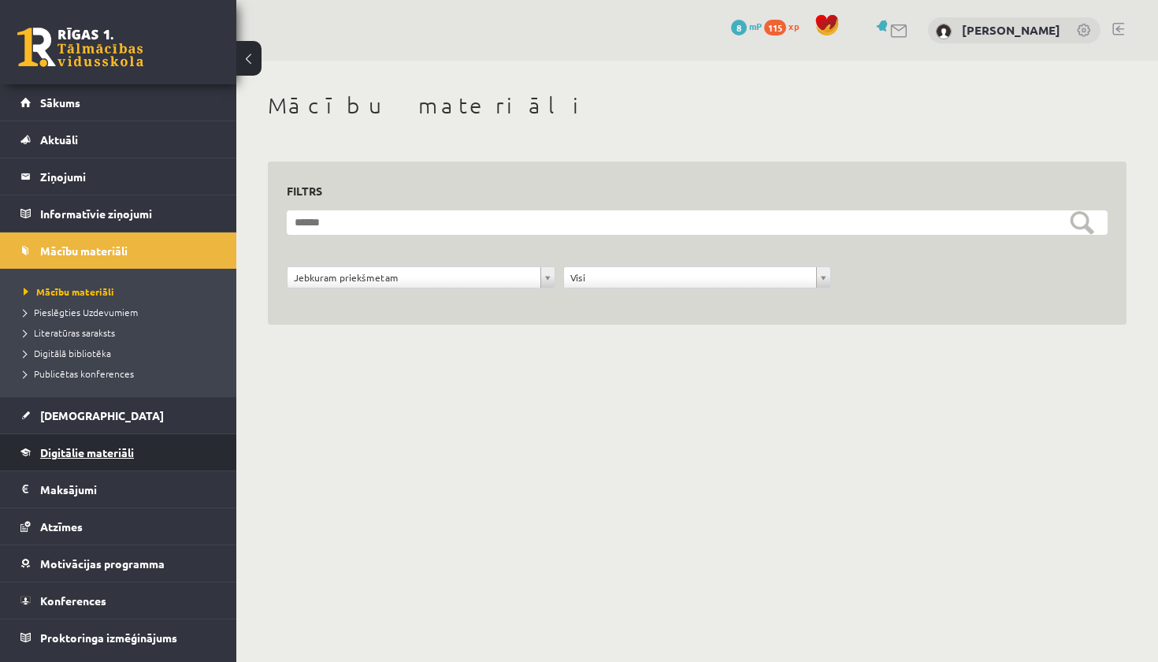
click at [76, 445] on link "Digitālie materiāli" at bounding box center [118, 452] width 196 height 36
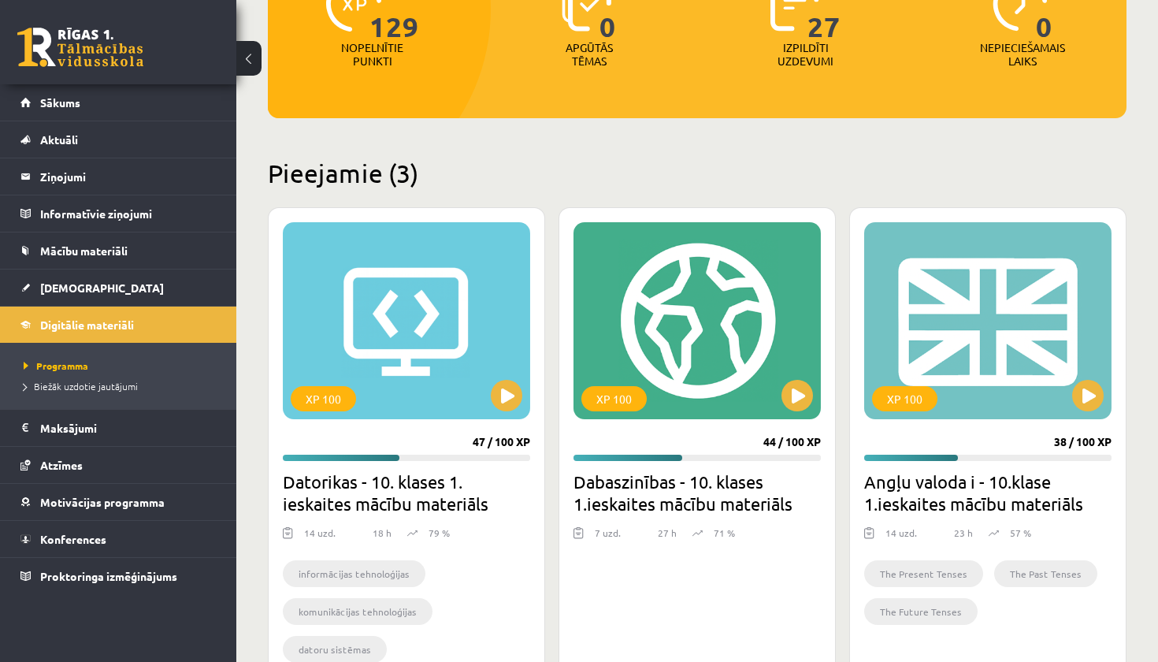
scroll to position [246, 0]
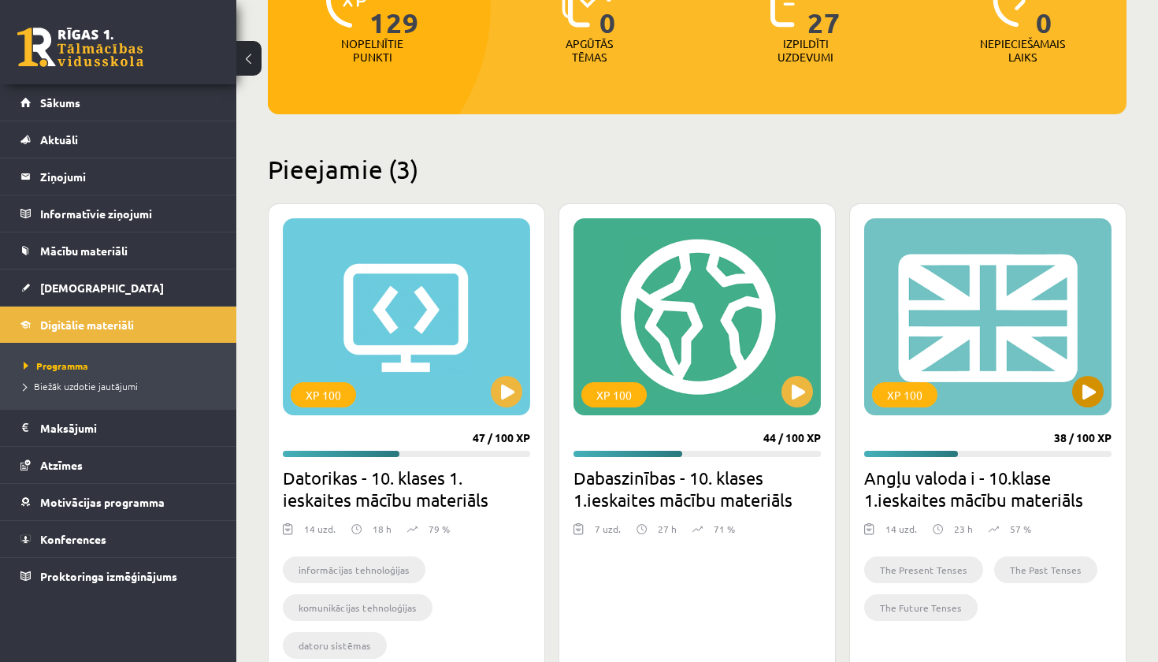
click at [1097, 384] on button at bounding box center [1088, 392] width 32 height 32
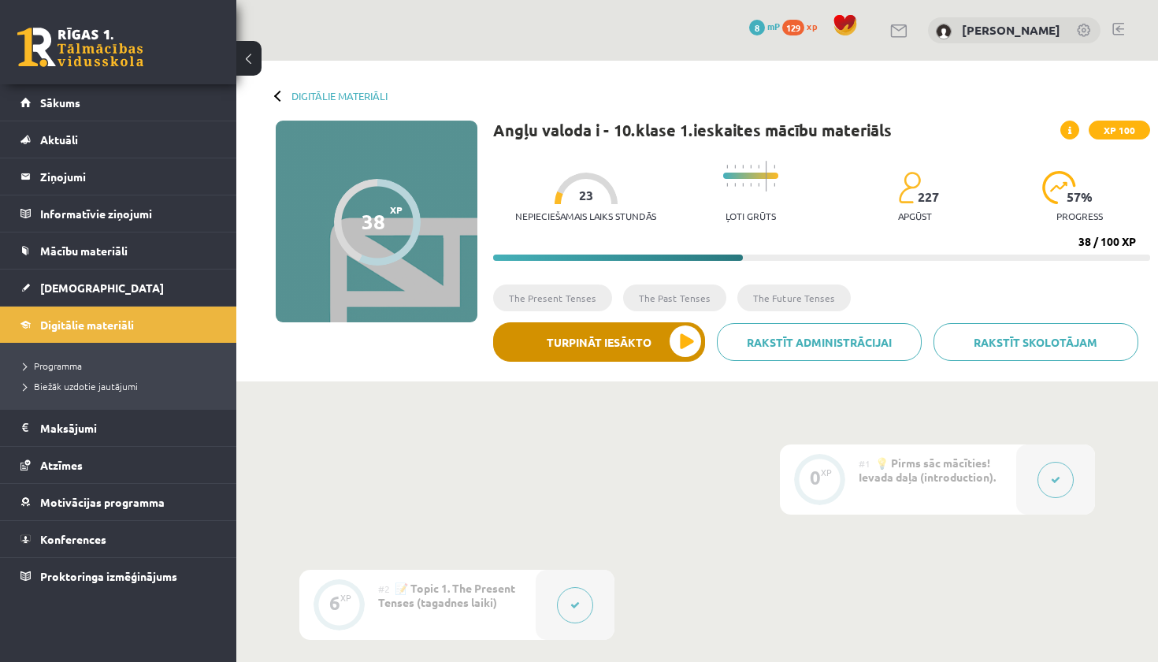
scroll to position [-1, 0]
click at [611, 352] on button "Turpināt iesākto" at bounding box center [599, 341] width 212 height 39
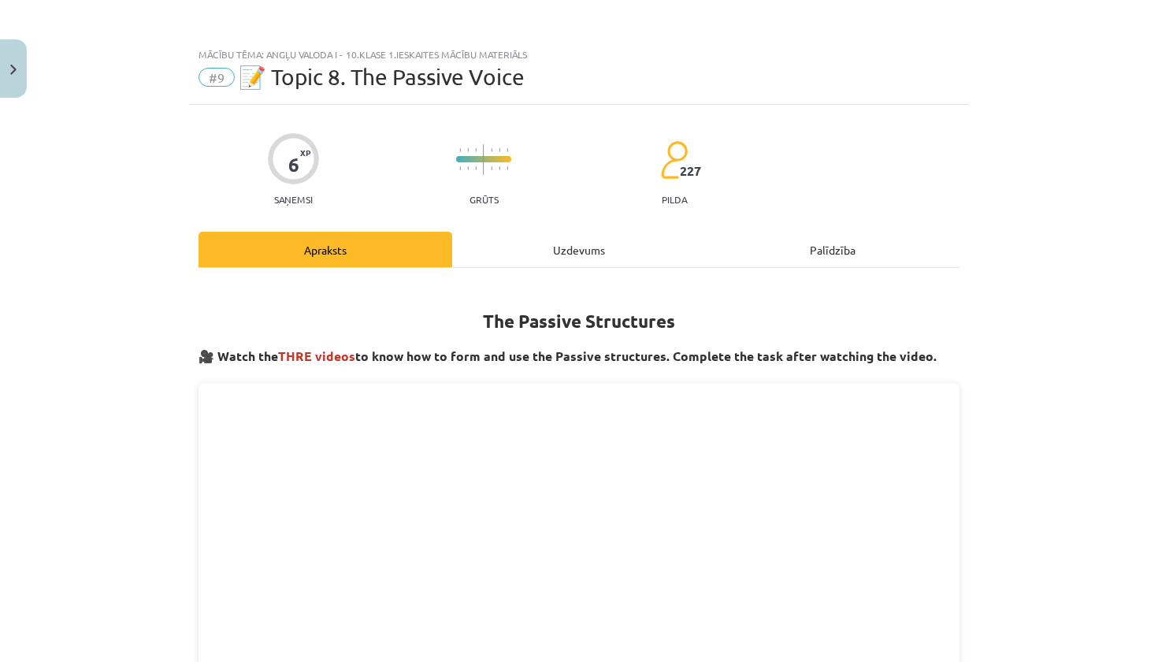
scroll to position [0, 0]
